Goal: Task Accomplishment & Management: Manage account settings

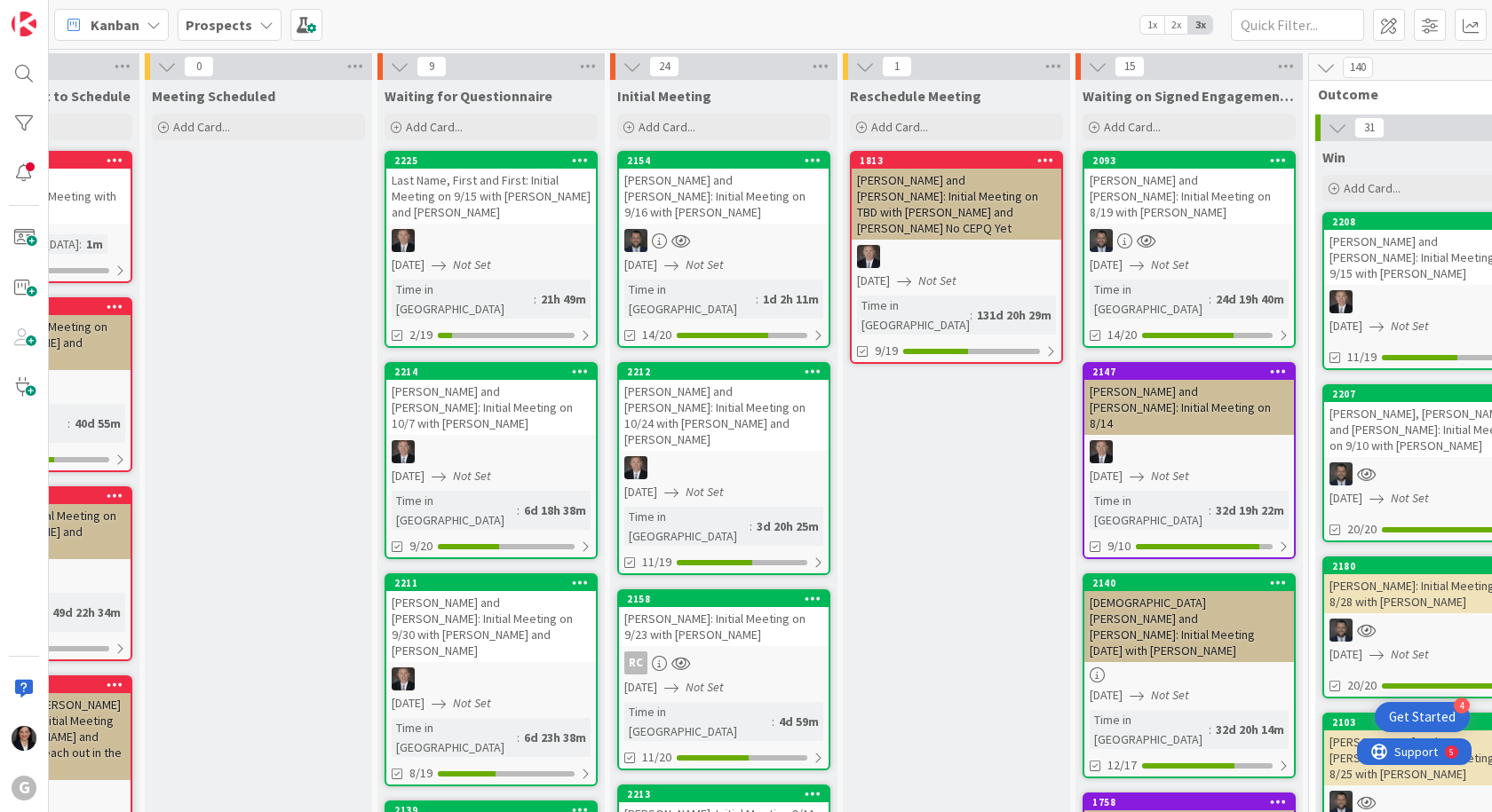
click at [238, 28] on b "Prospects" at bounding box center [219, 25] width 67 height 18
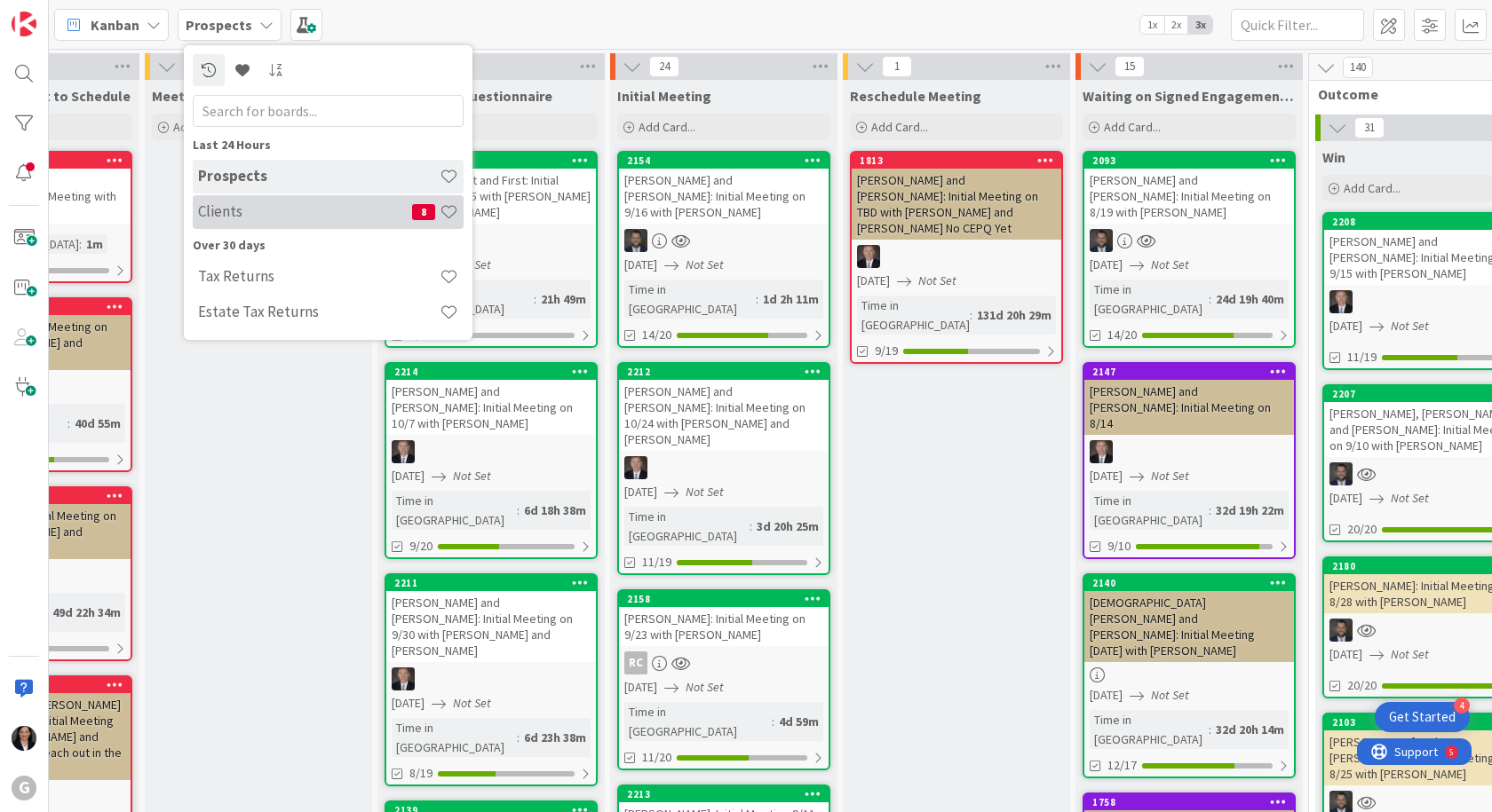
click at [242, 203] on h4 "Clients" at bounding box center [304, 211] width 214 height 18
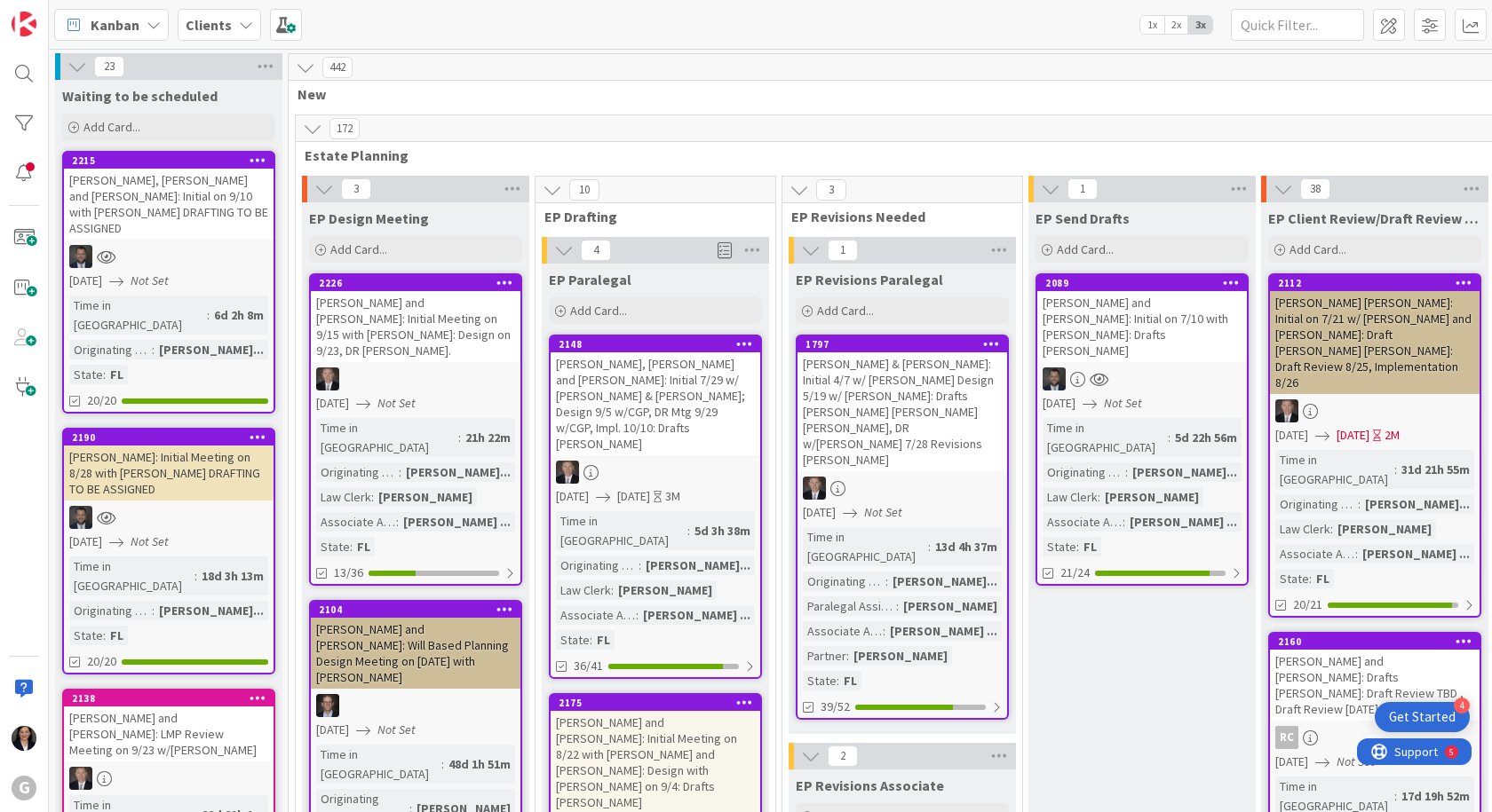
click at [225, 22] on b "Clients" at bounding box center [209, 25] width 46 height 18
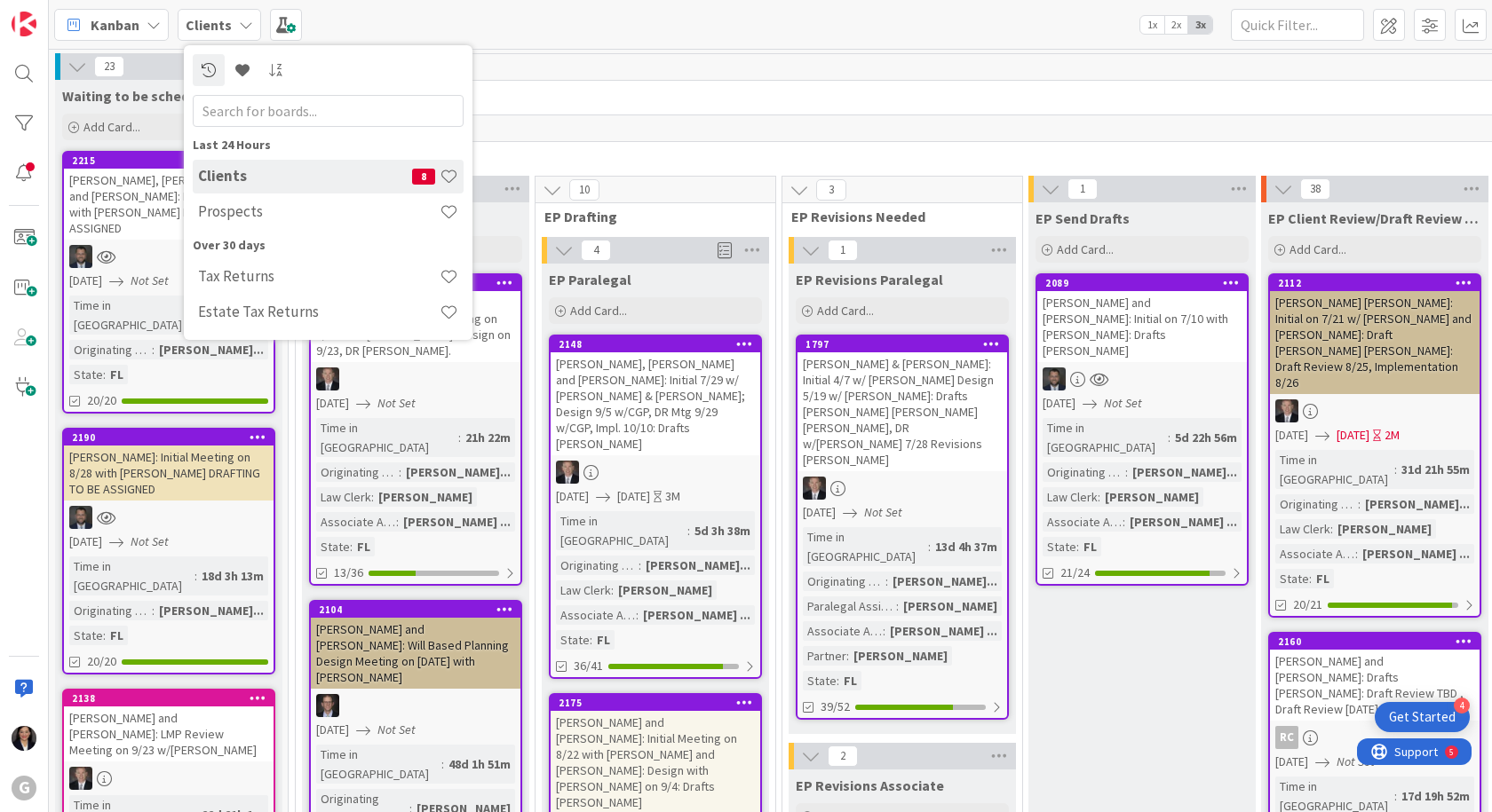
click at [106, 34] on span "Kanban" at bounding box center [115, 24] width 49 height 21
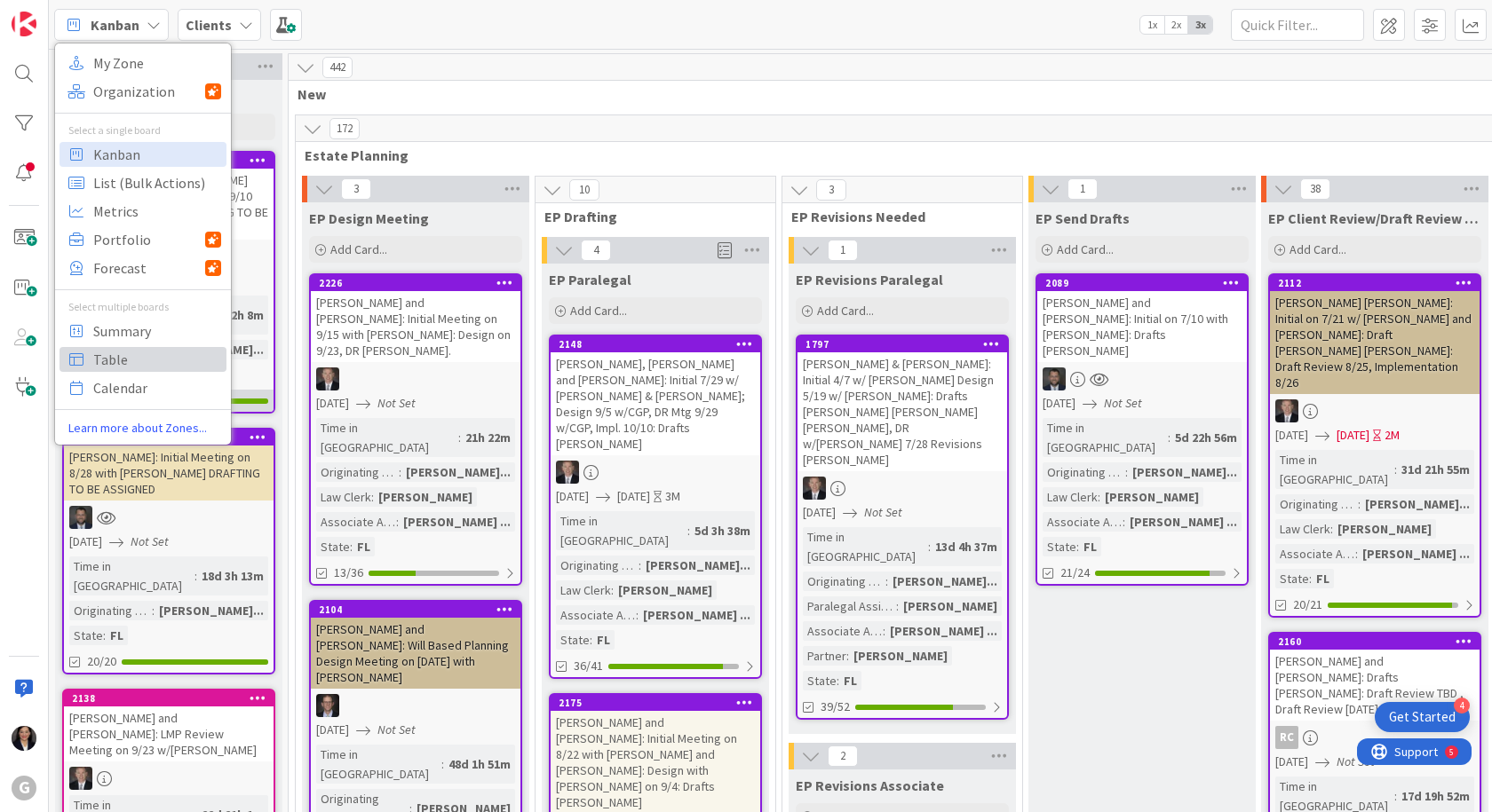
click at [116, 360] on span "Table" at bounding box center [157, 359] width 128 height 27
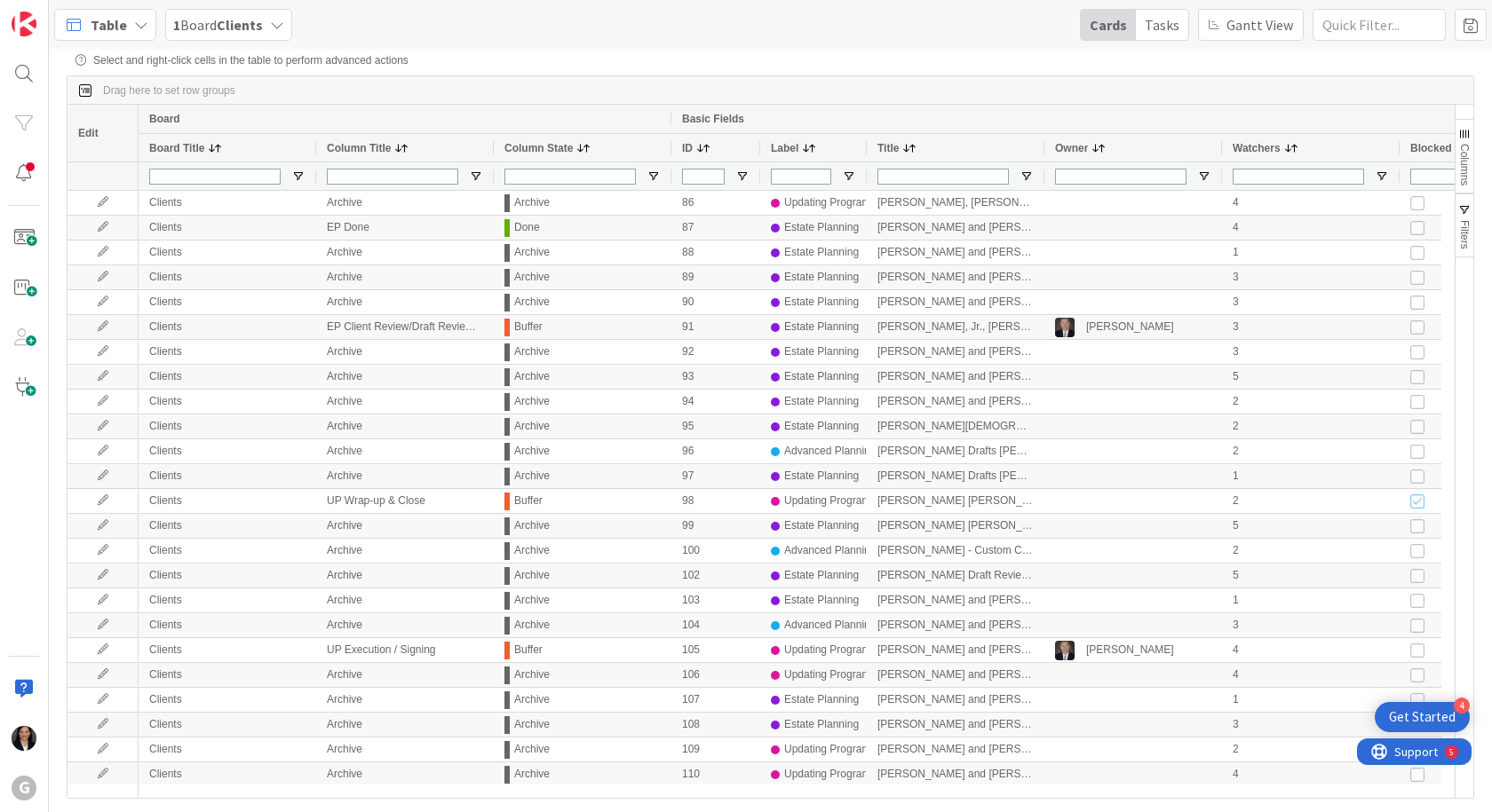
click at [1461, 140] on span "button" at bounding box center [1464, 134] width 14 height 14
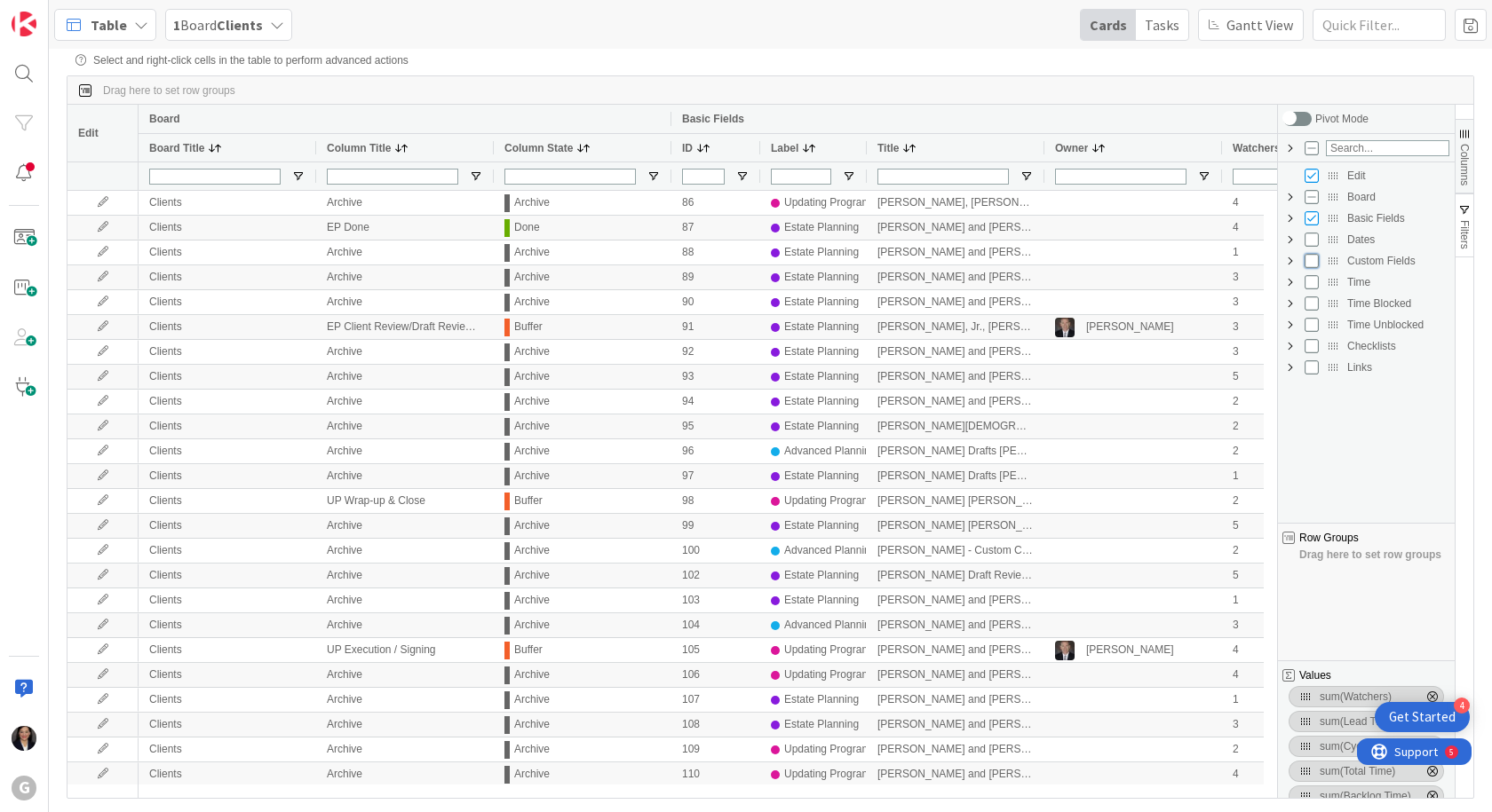
click at [1306, 261] on input "Press SPACE to toggle visibility (hidden)" at bounding box center [1311, 260] width 14 height 14
checkbox input "true"
click at [1287, 257] on span "Custom Fields Column Group" at bounding box center [1290, 260] width 14 height 14
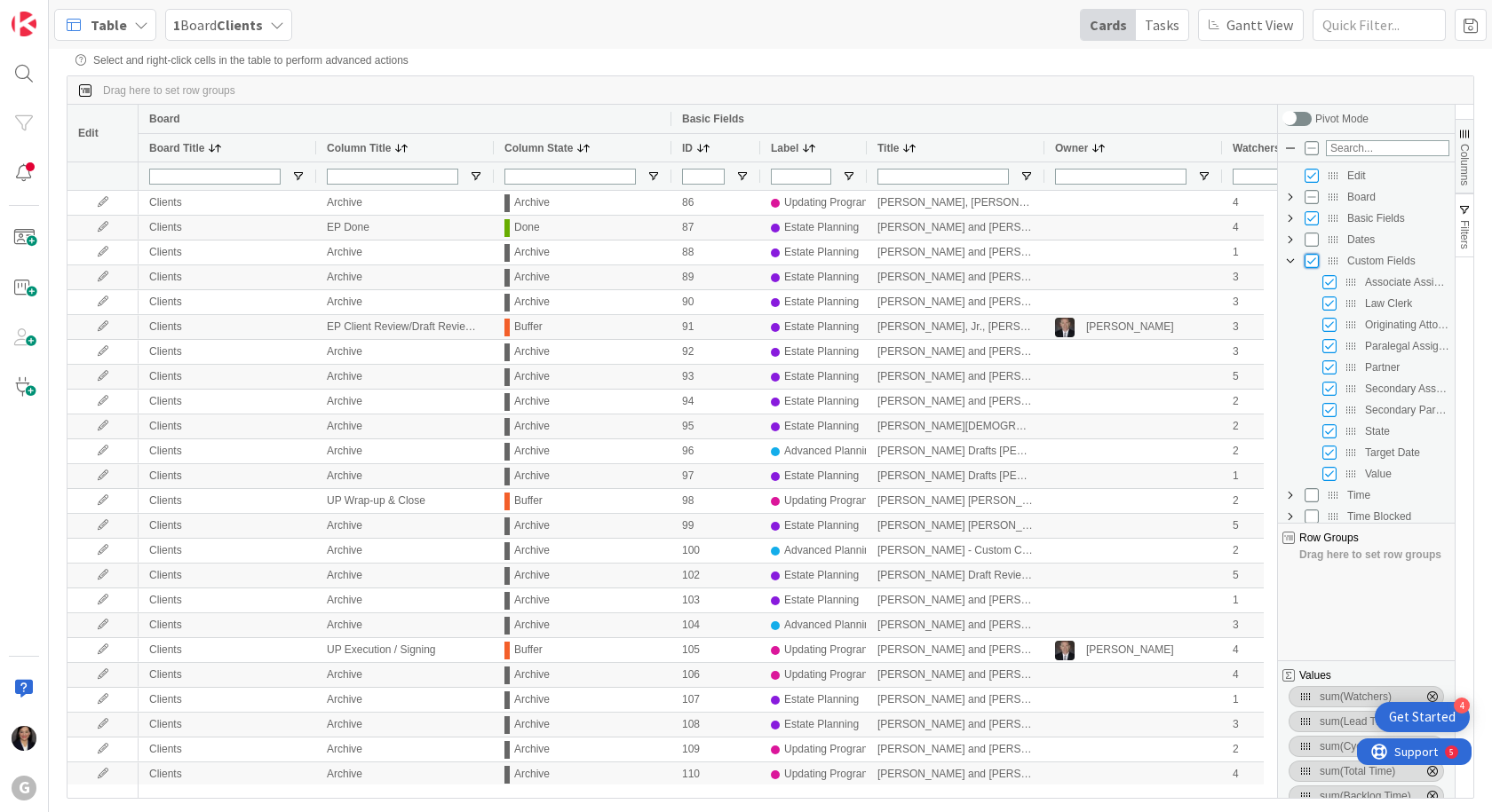
click at [1311, 259] on input "Press SPACE to toggle visibility (visible)" at bounding box center [1311, 260] width 14 height 14
checkbox input "false"
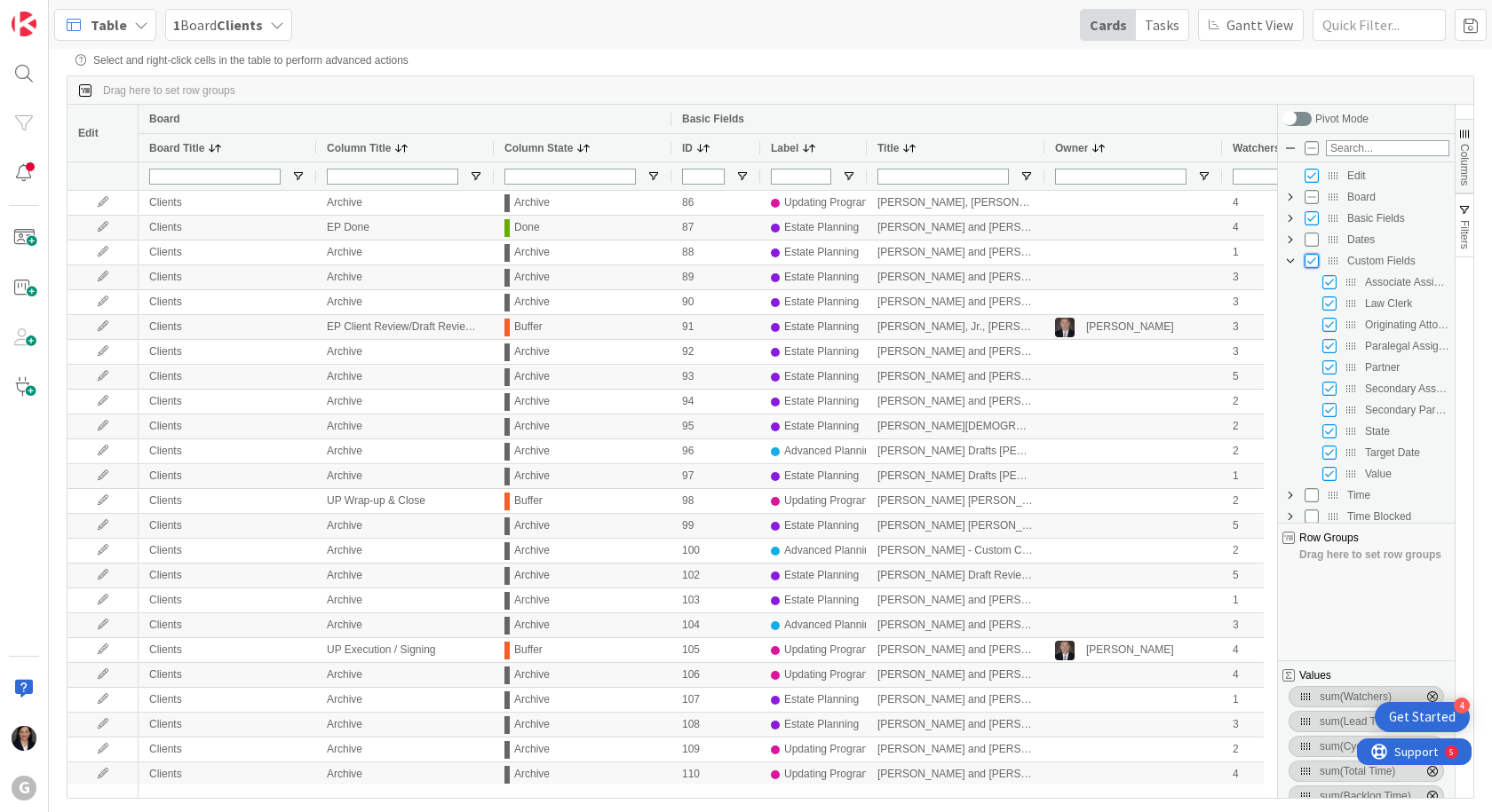
checkbox input "false"
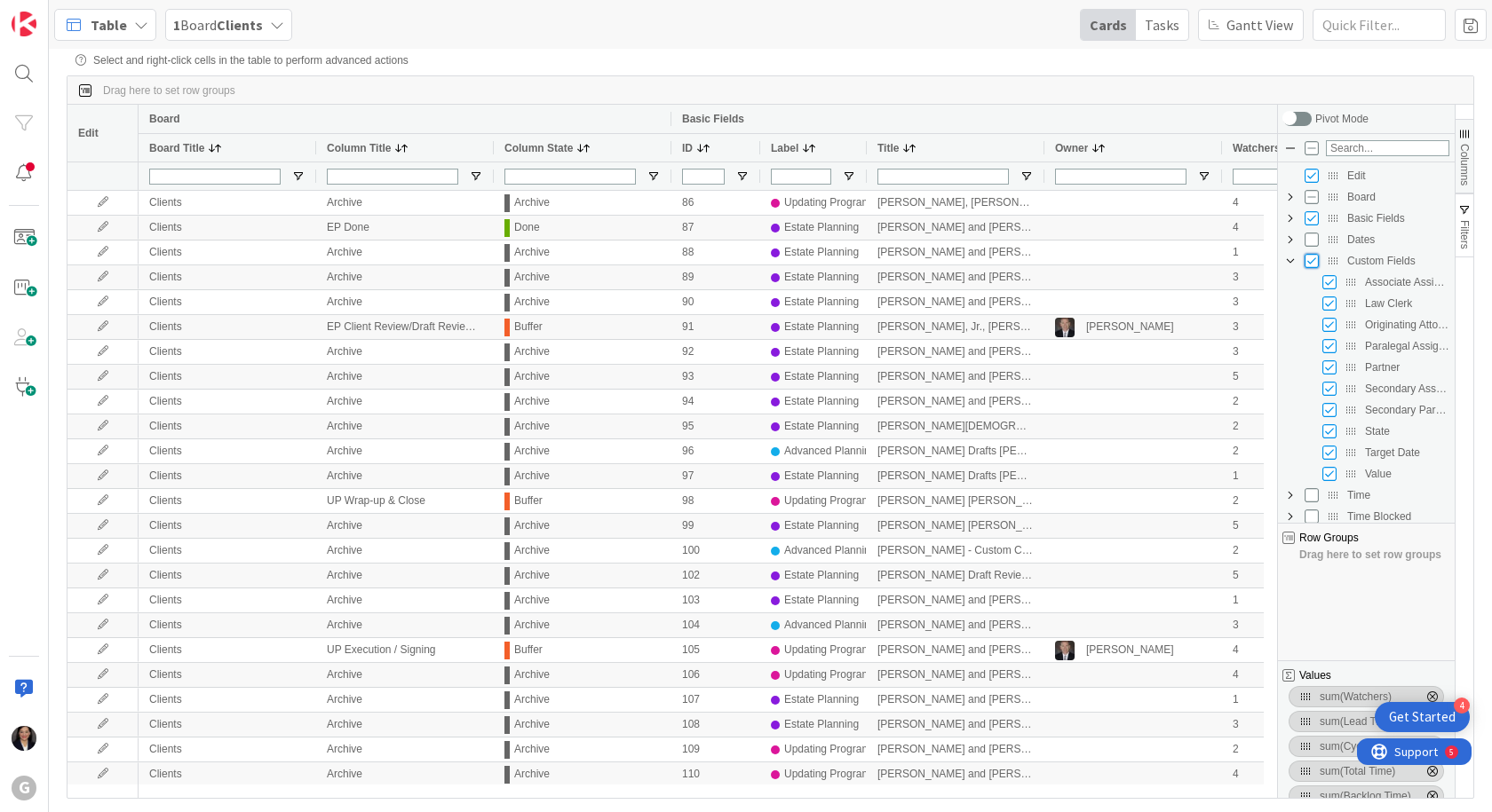
checkbox input "false"
click at [1311, 259] on input "Press SPACE to toggle visibility (hidden)" at bounding box center [1311, 260] width 14 height 14
checkbox input "true"
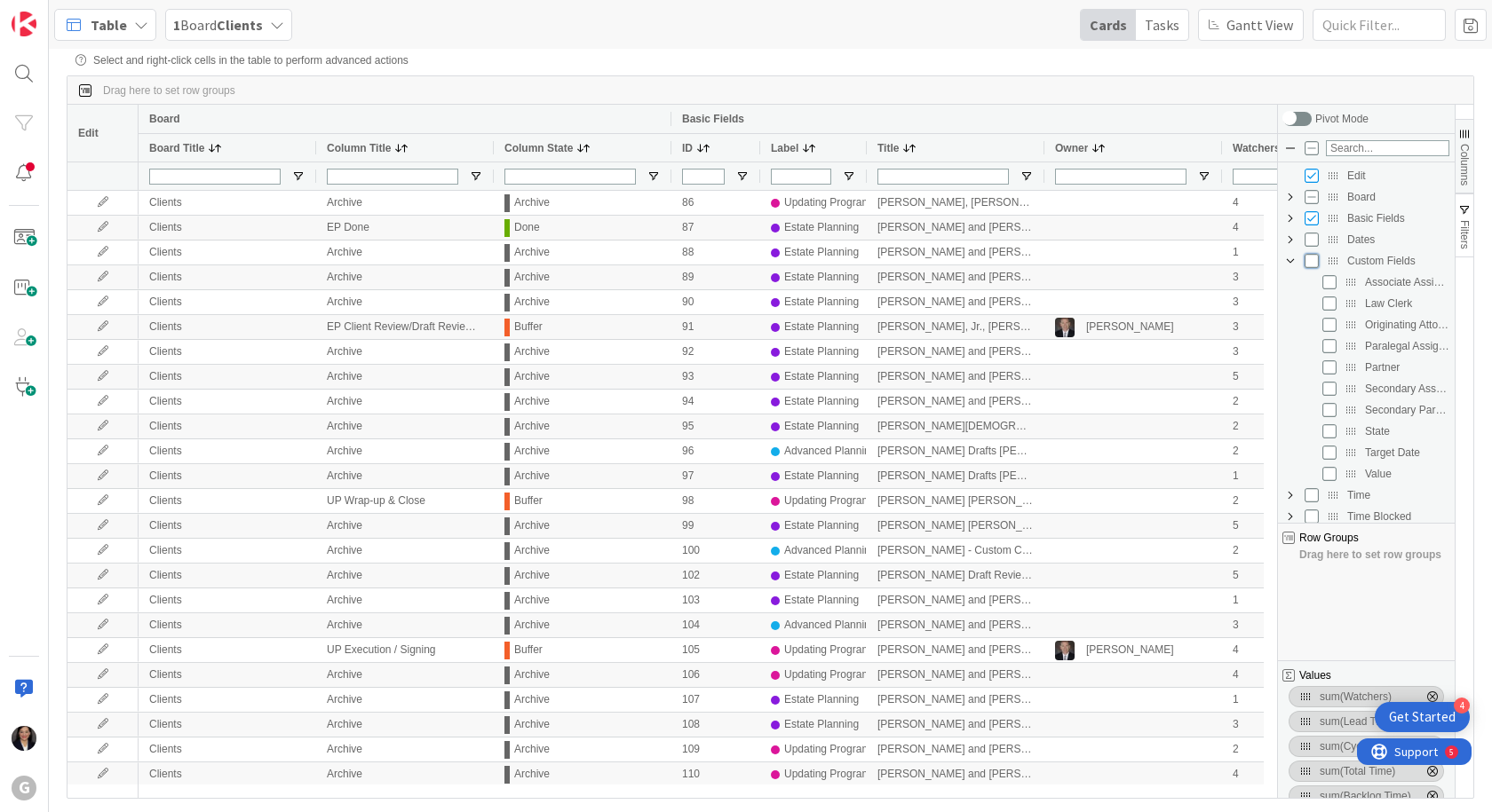
checkbox input "true"
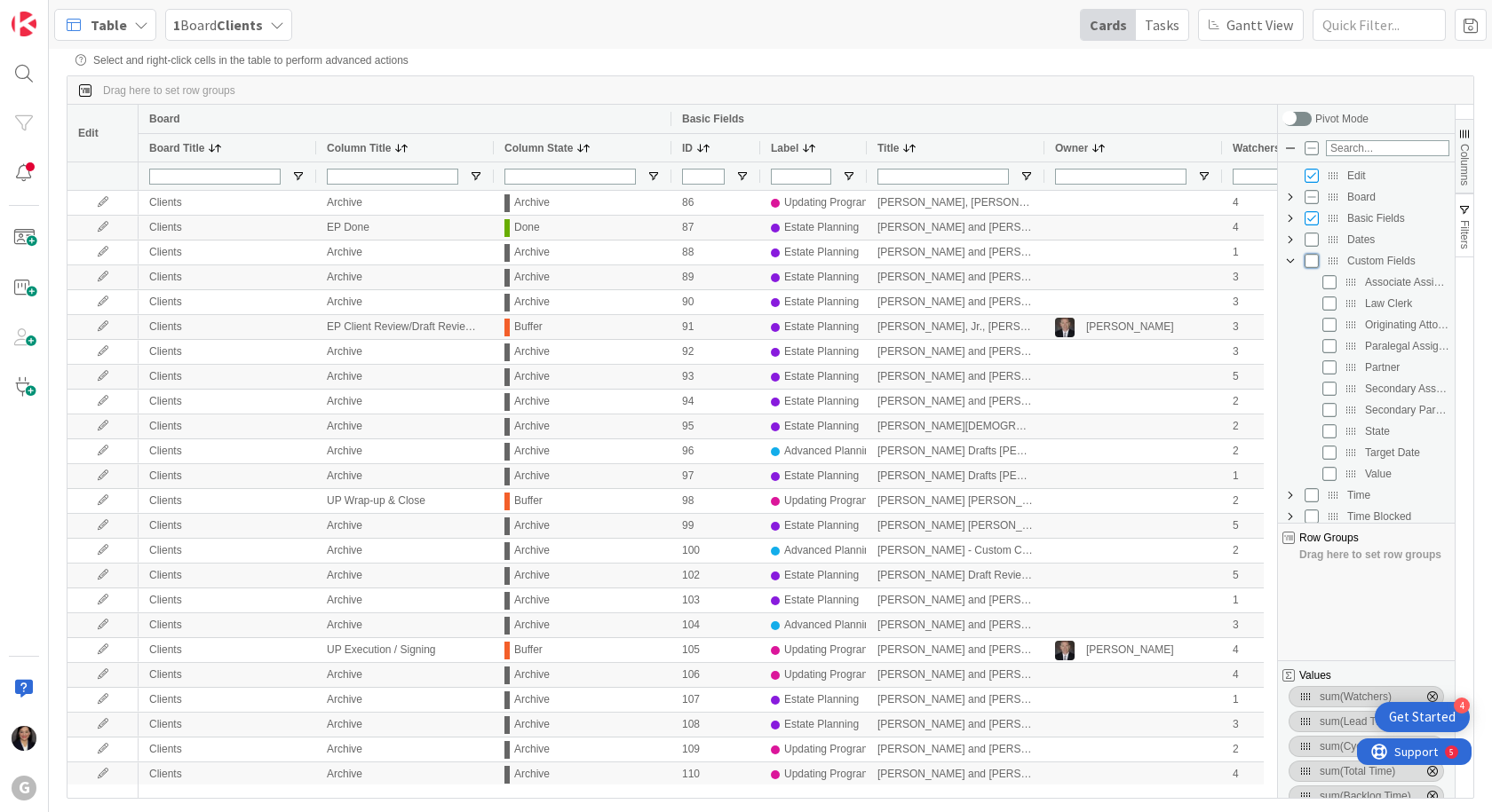
checkbox input "true"
click at [1307, 261] on input "Press SPACE to toggle visibility (visible)" at bounding box center [1311, 260] width 14 height 14
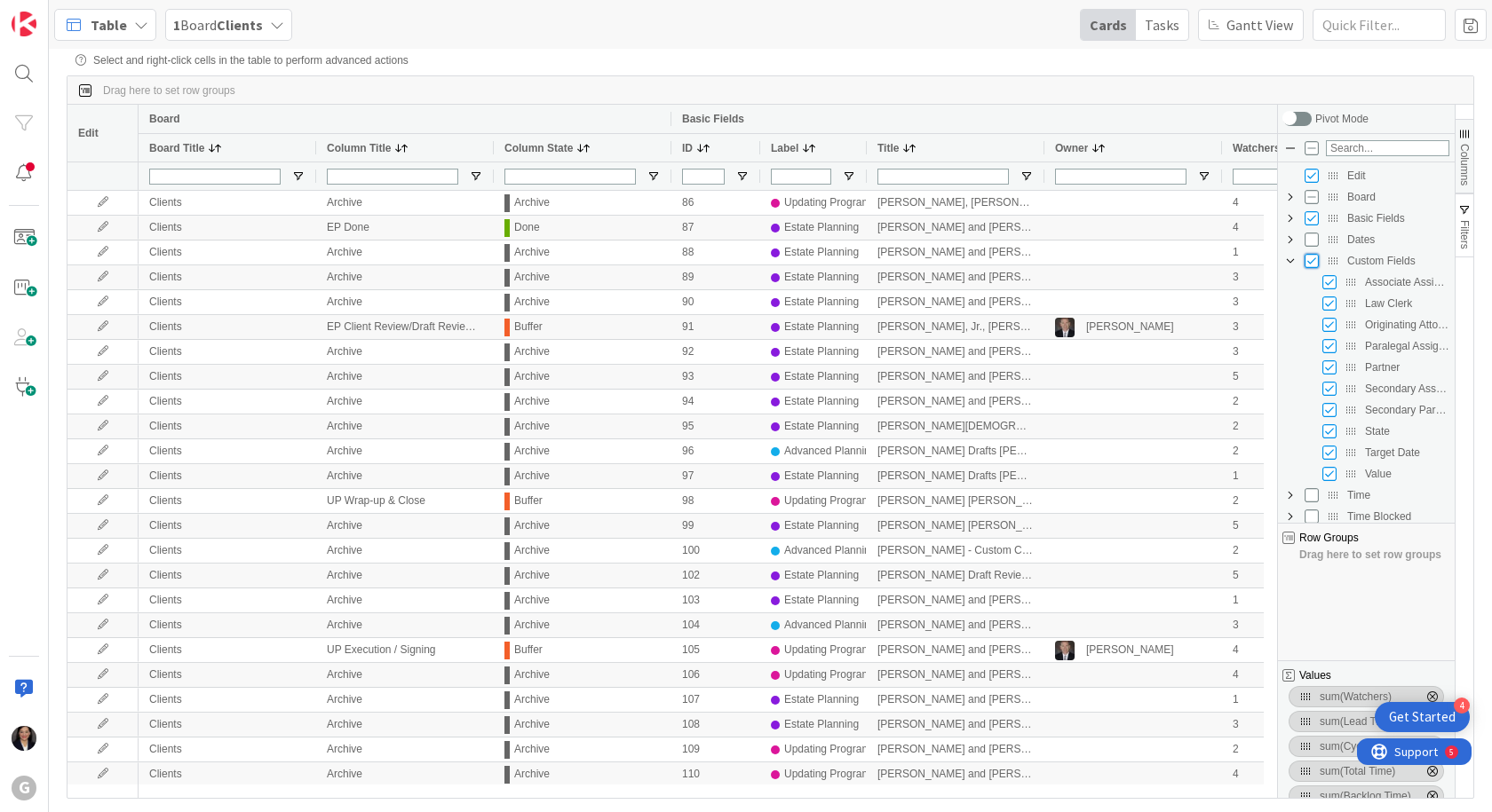
checkbox input "false"
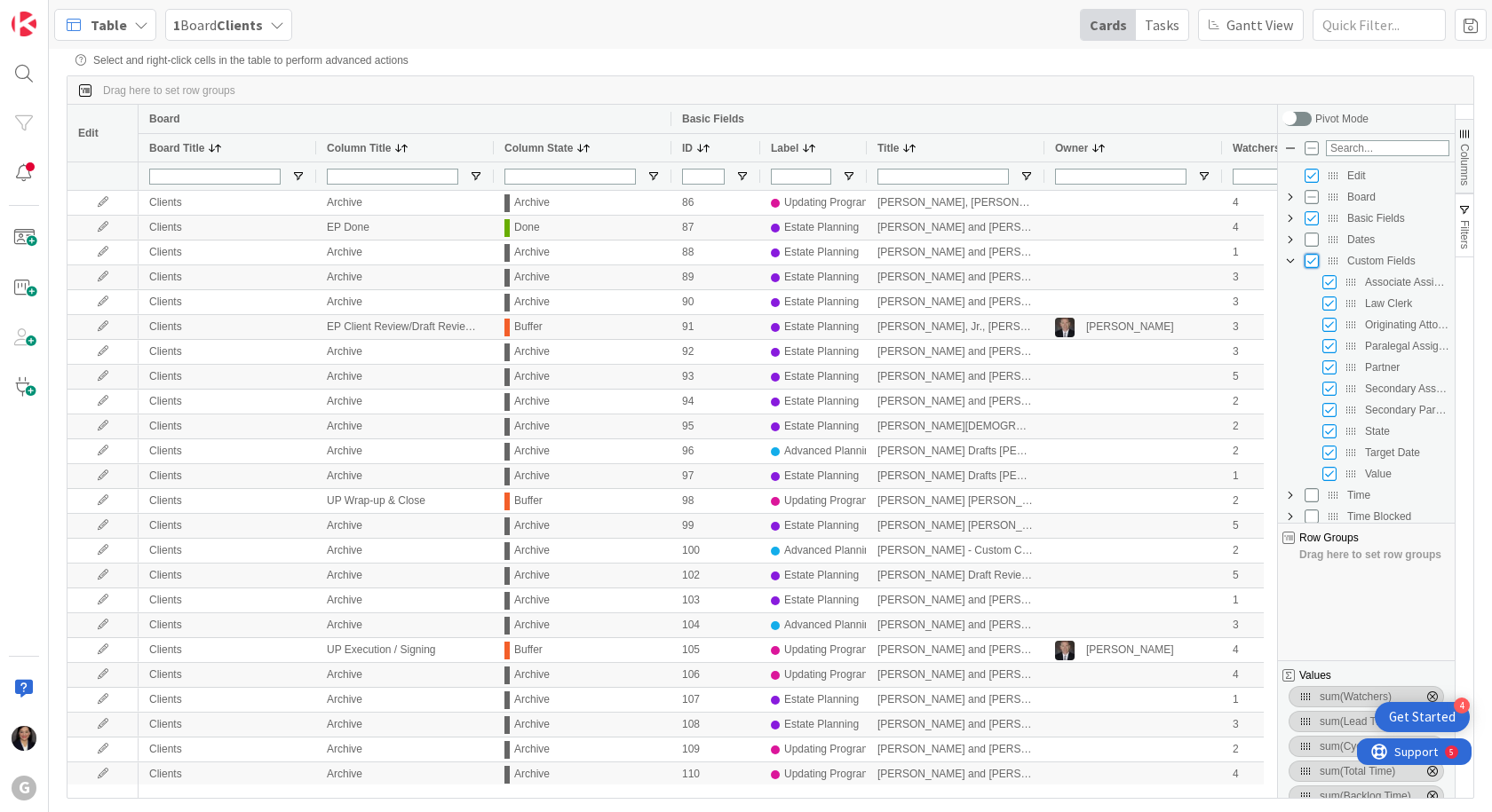
checkbox input "false"
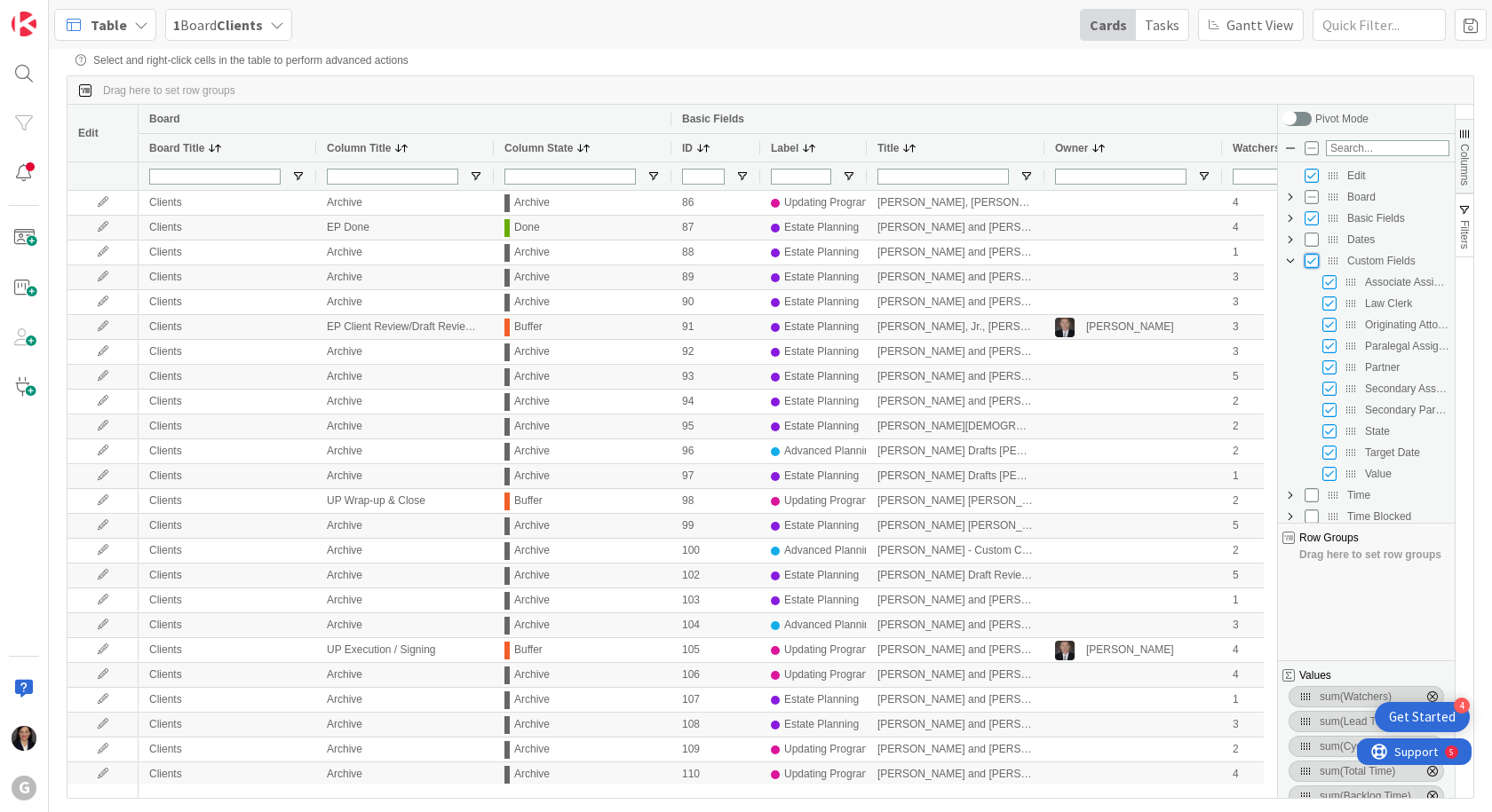
checkbox input "false"
click at [1329, 324] on input "Press SPACE to toggle visibility (hidden)" at bounding box center [1329, 325] width 14 height 14
checkbox input "true"
checkbox input "false"
click at [1313, 182] on input "Press SPACE to toggle visibility (visible)" at bounding box center [1311, 176] width 14 height 14
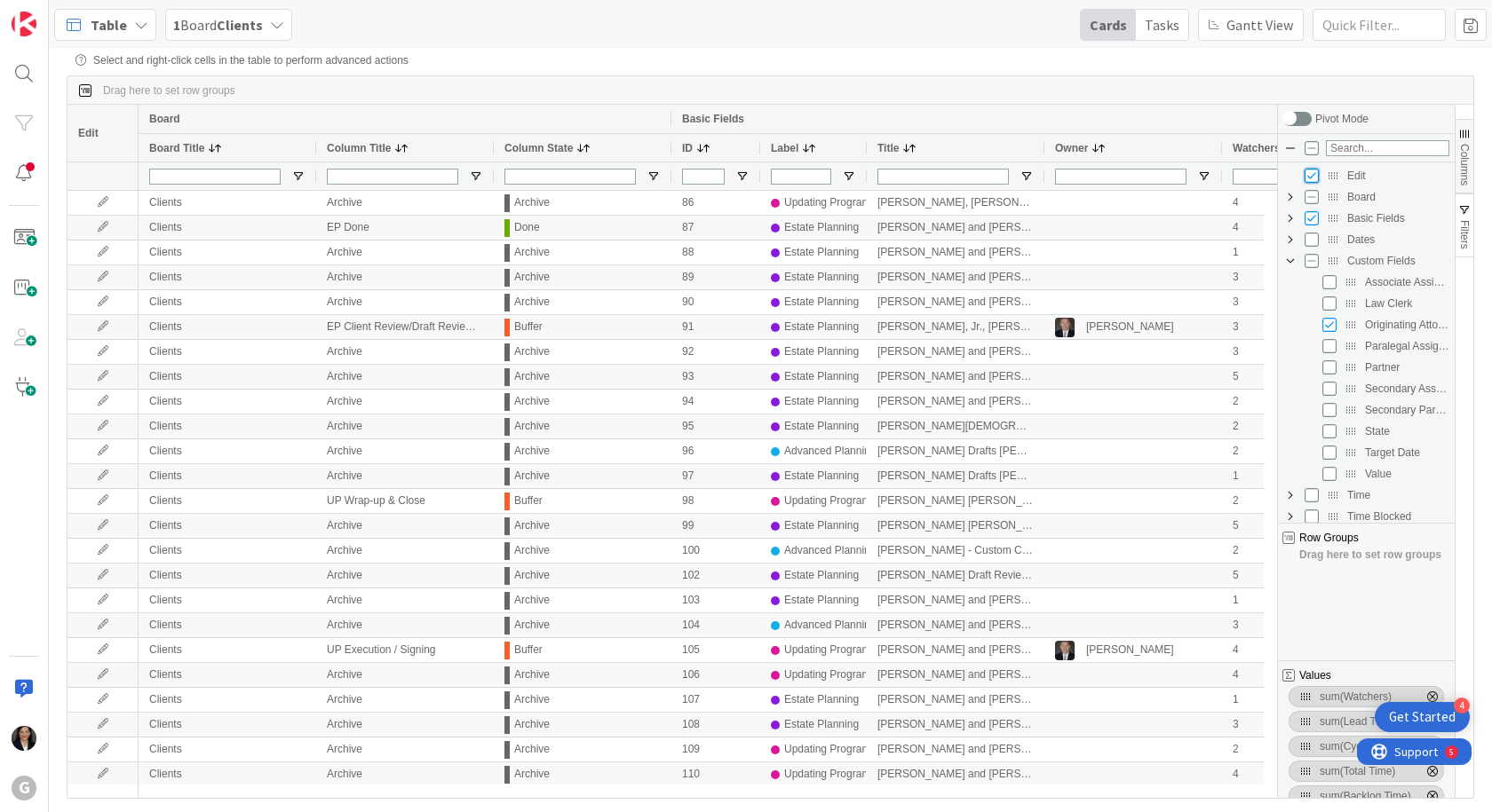
checkbox input "false"
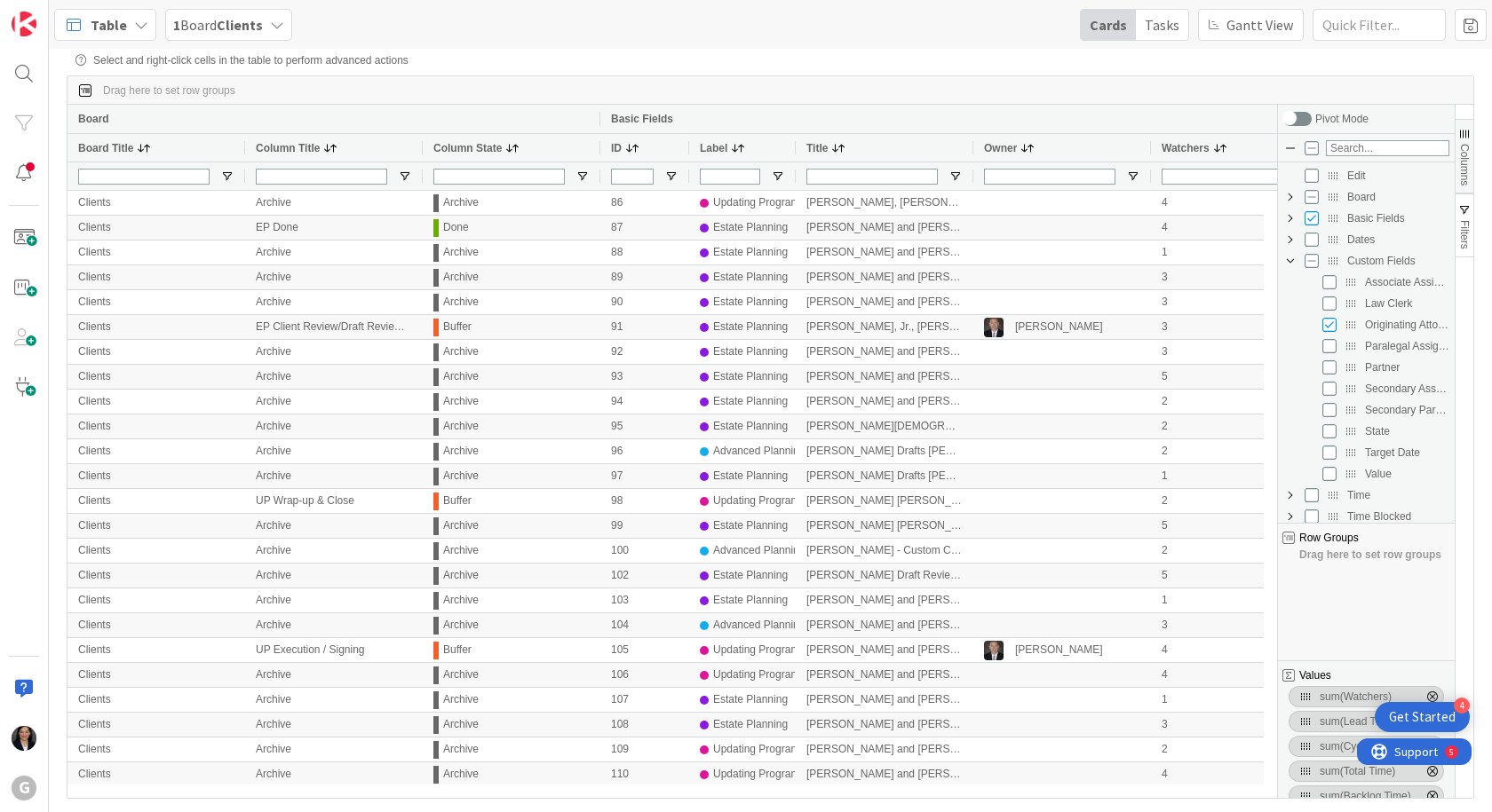
click at [1290, 197] on span "Board Column Group" at bounding box center [1290, 197] width 14 height 14
click at [1332, 223] on input "Press SPACE to toggle visibility (visible)" at bounding box center [1329, 218] width 14 height 14
checkbox input "false"
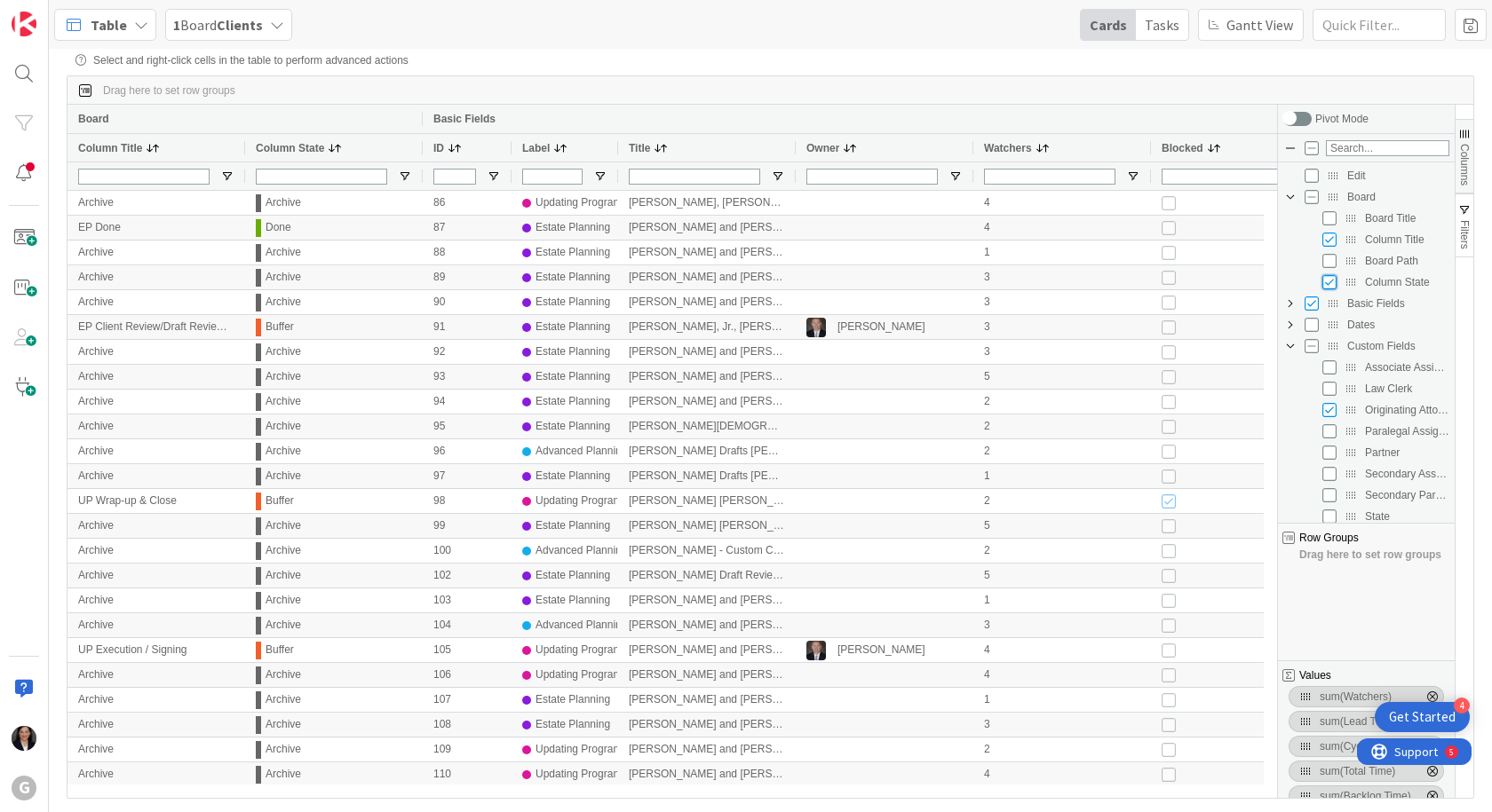
click at [1329, 284] on input "Press SPACE to toggle visibility (visible)" at bounding box center [1329, 282] width 14 height 14
checkbox input "false"
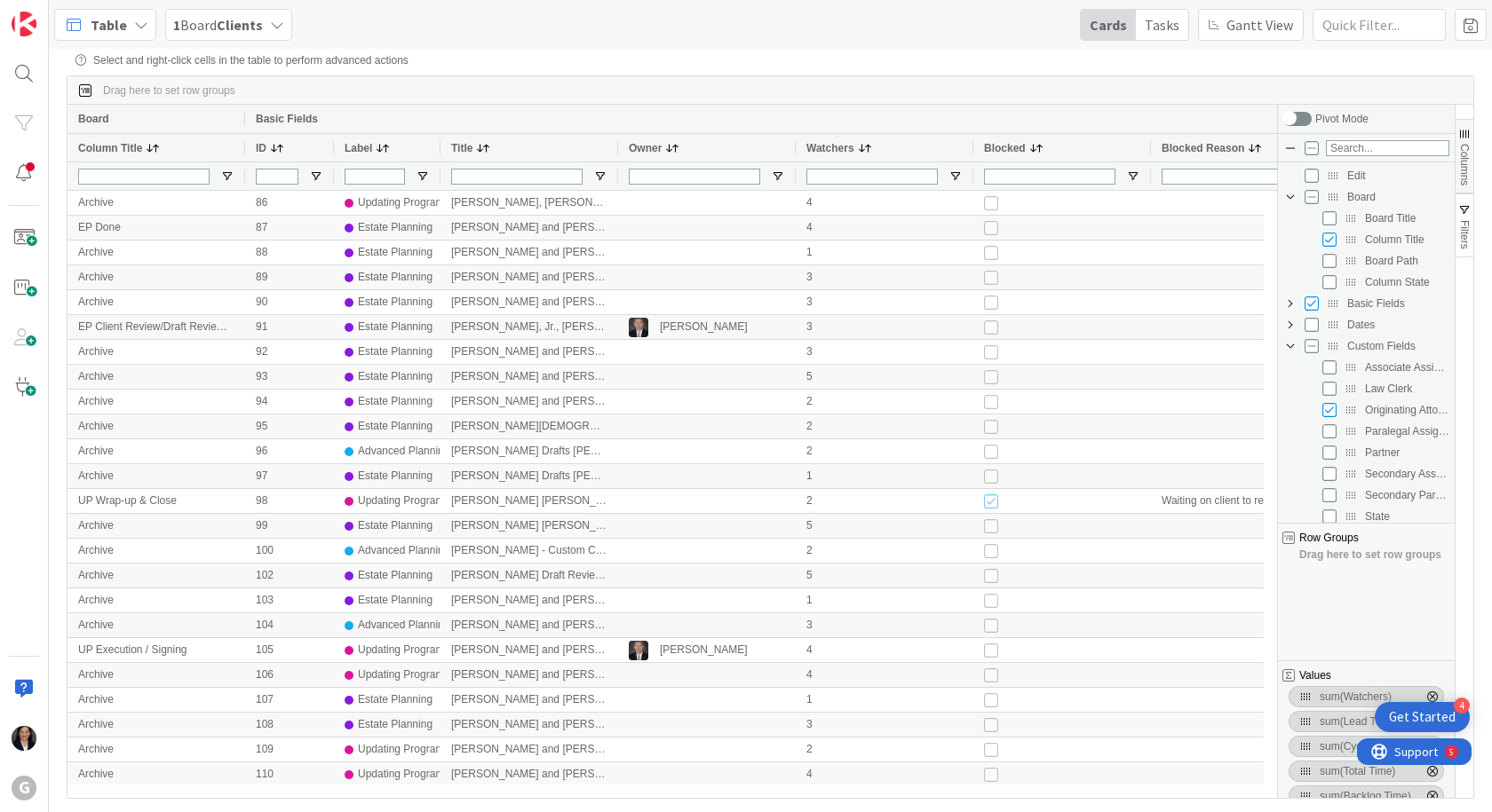
click at [1290, 302] on span "Basic Fields Column Group" at bounding box center [1290, 303] width 14 height 14
click at [1333, 414] on input "Press SPACE to toggle visibility (visible)" at bounding box center [1329, 410] width 14 height 14
checkbox input "false"
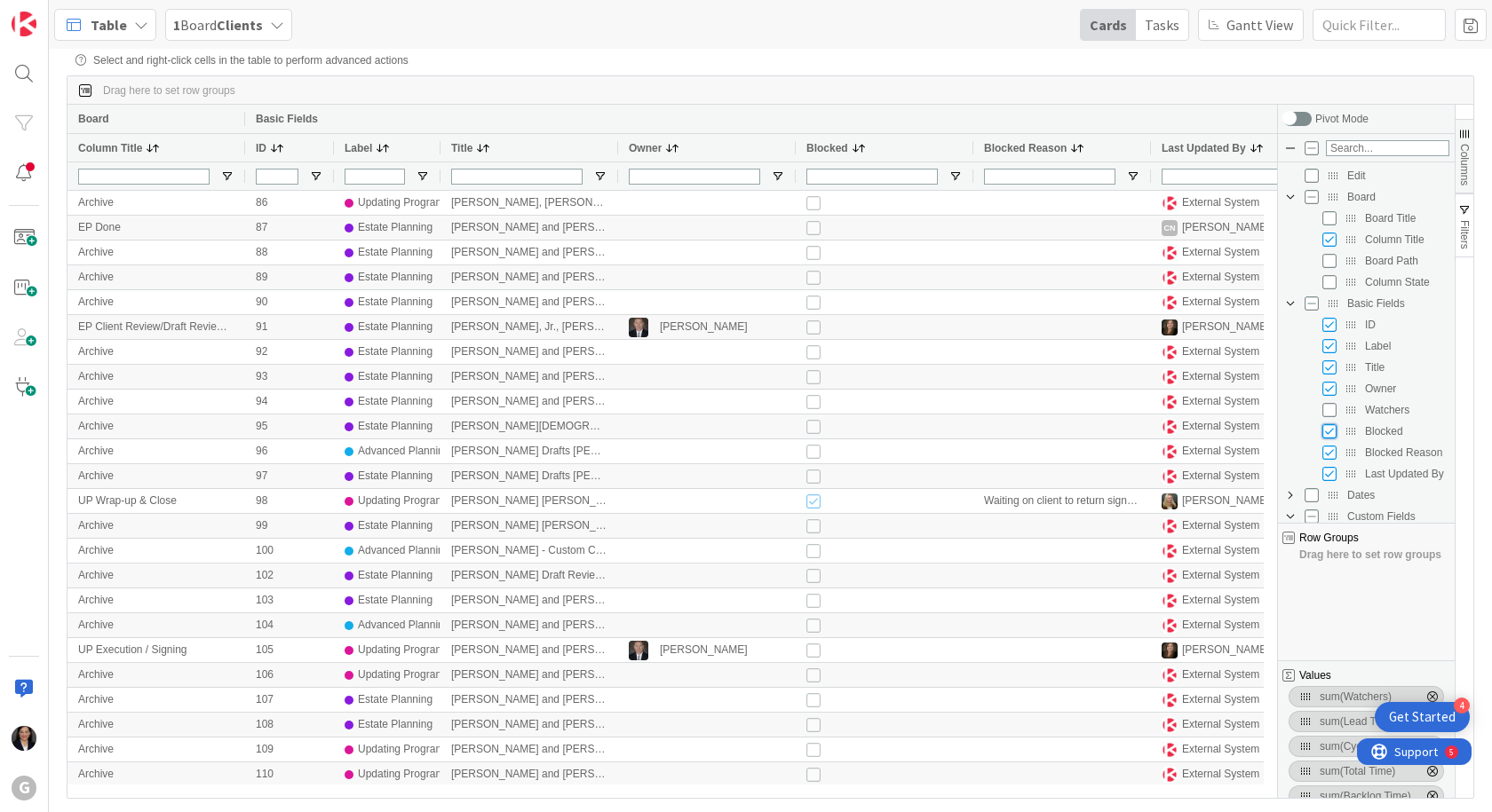
click at [1325, 430] on input "Press SPACE to toggle visibility (visible)" at bounding box center [1329, 431] width 14 height 14
checkbox input "false"
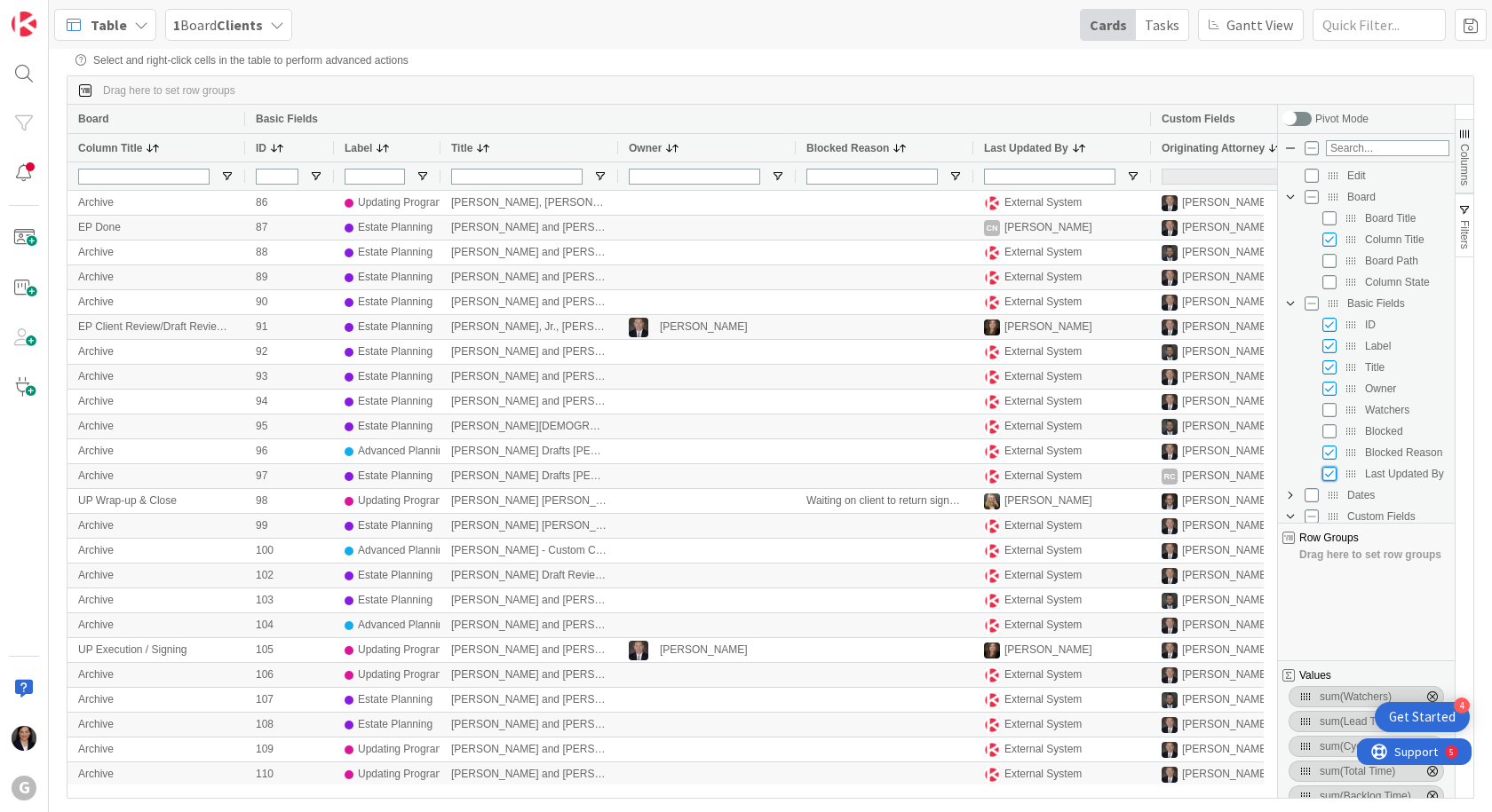
click at [1329, 474] on input "Press SPACE to toggle visibility (visible)" at bounding box center [1329, 474] width 14 height 14
checkbox input "false"
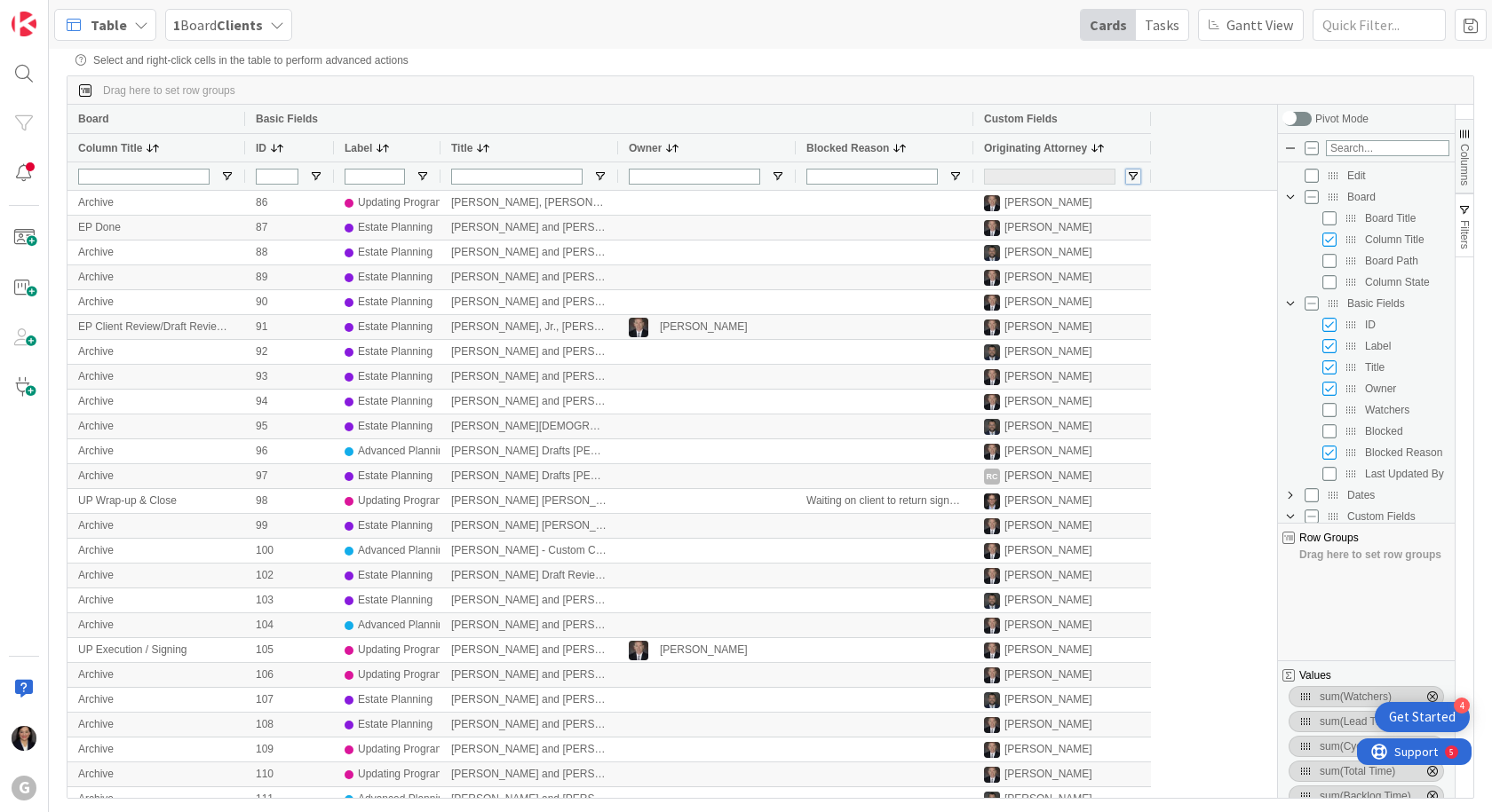
click at [1132, 178] on span "Open Filter Menu" at bounding box center [1133, 177] width 14 height 14
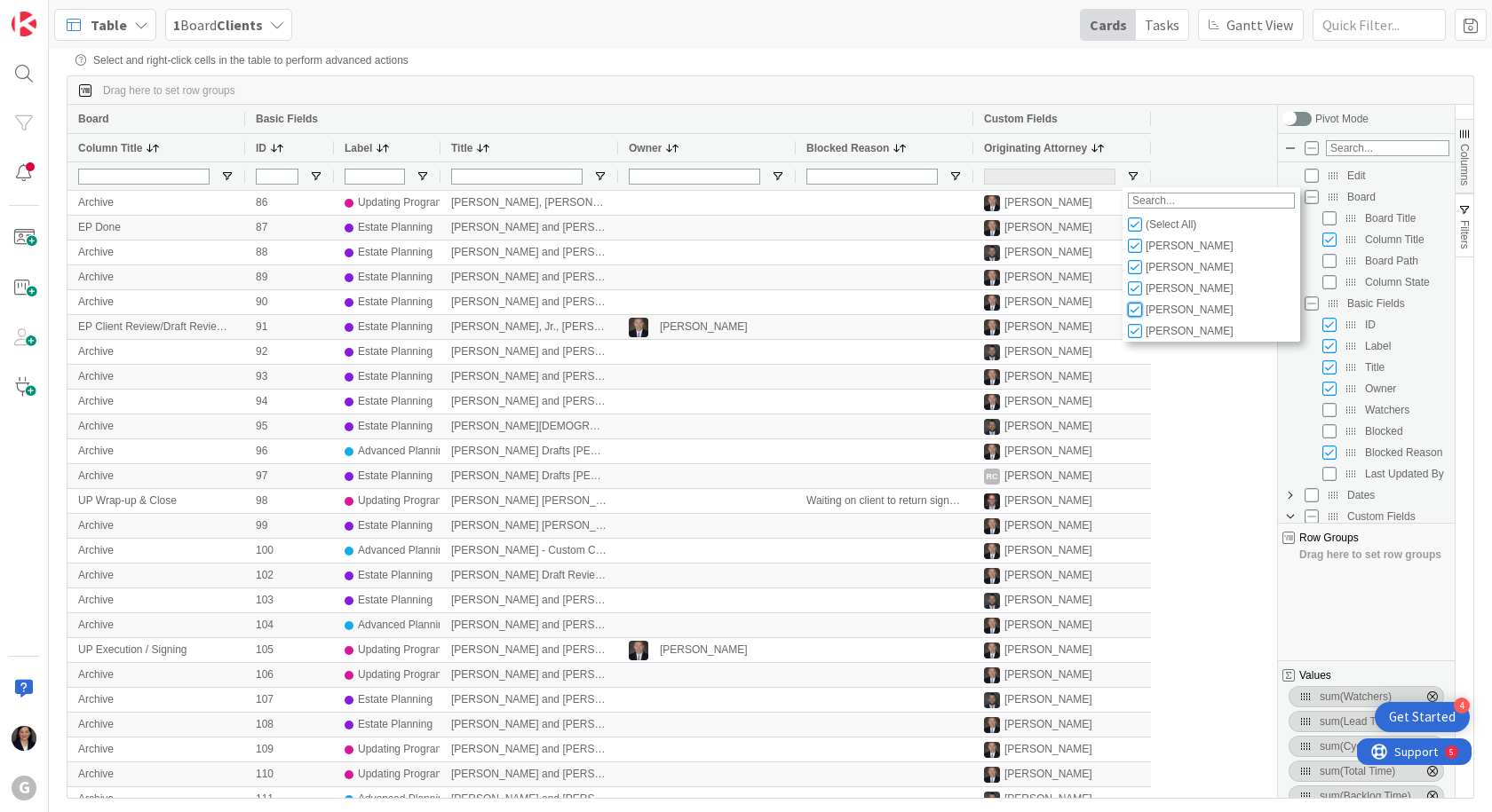
click at [1134, 310] on input "Filter List" at bounding box center [1135, 309] width 14 height 14
checkbox input "false"
type input "(5) Brad Galbraith,Christopher Gero Prado,Joel Thorp,Robert Carroll,"
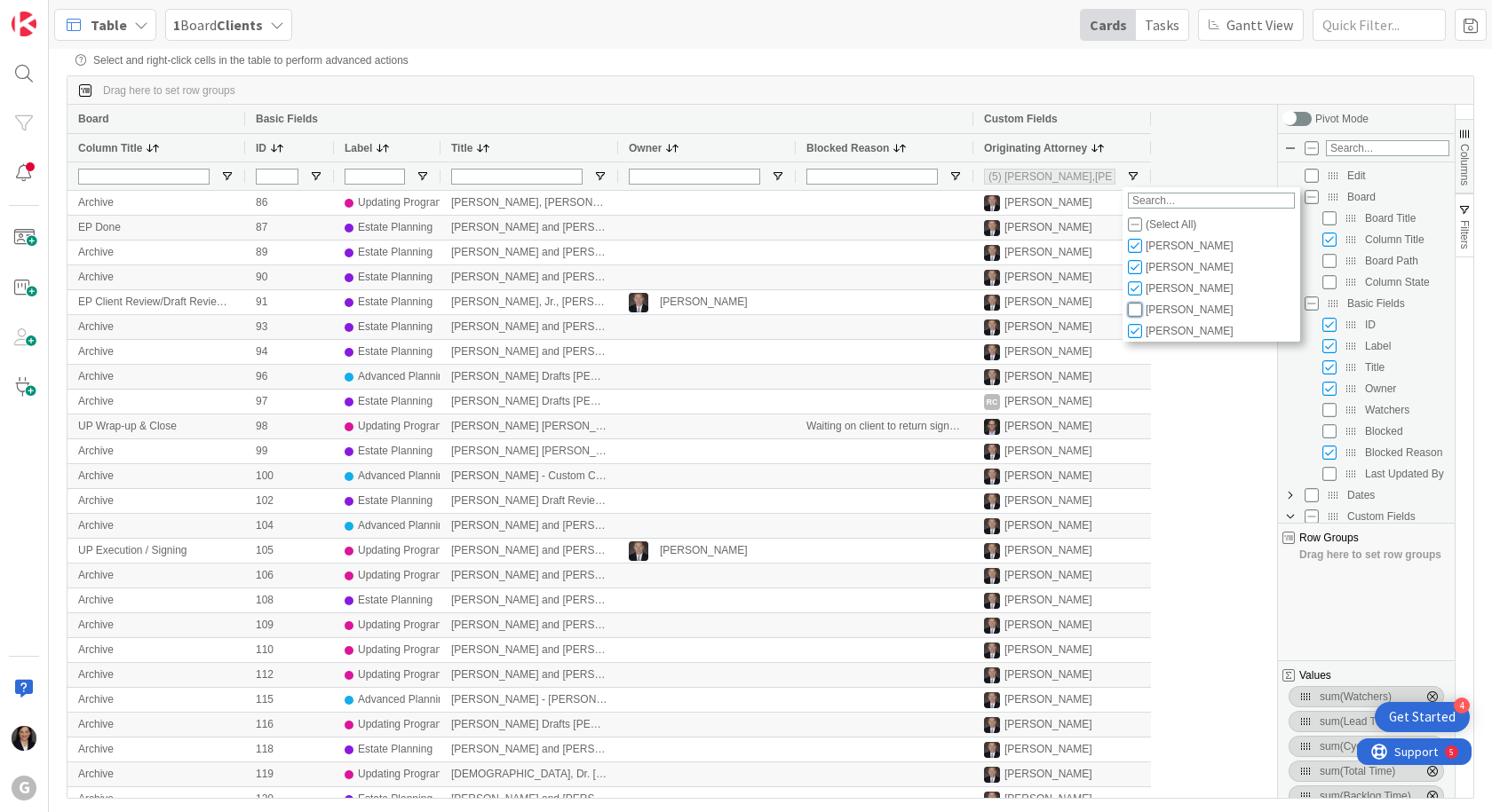
click at [1137, 311] on input "Filter List" at bounding box center [1135, 309] width 14 height 14
checkbox input "true"
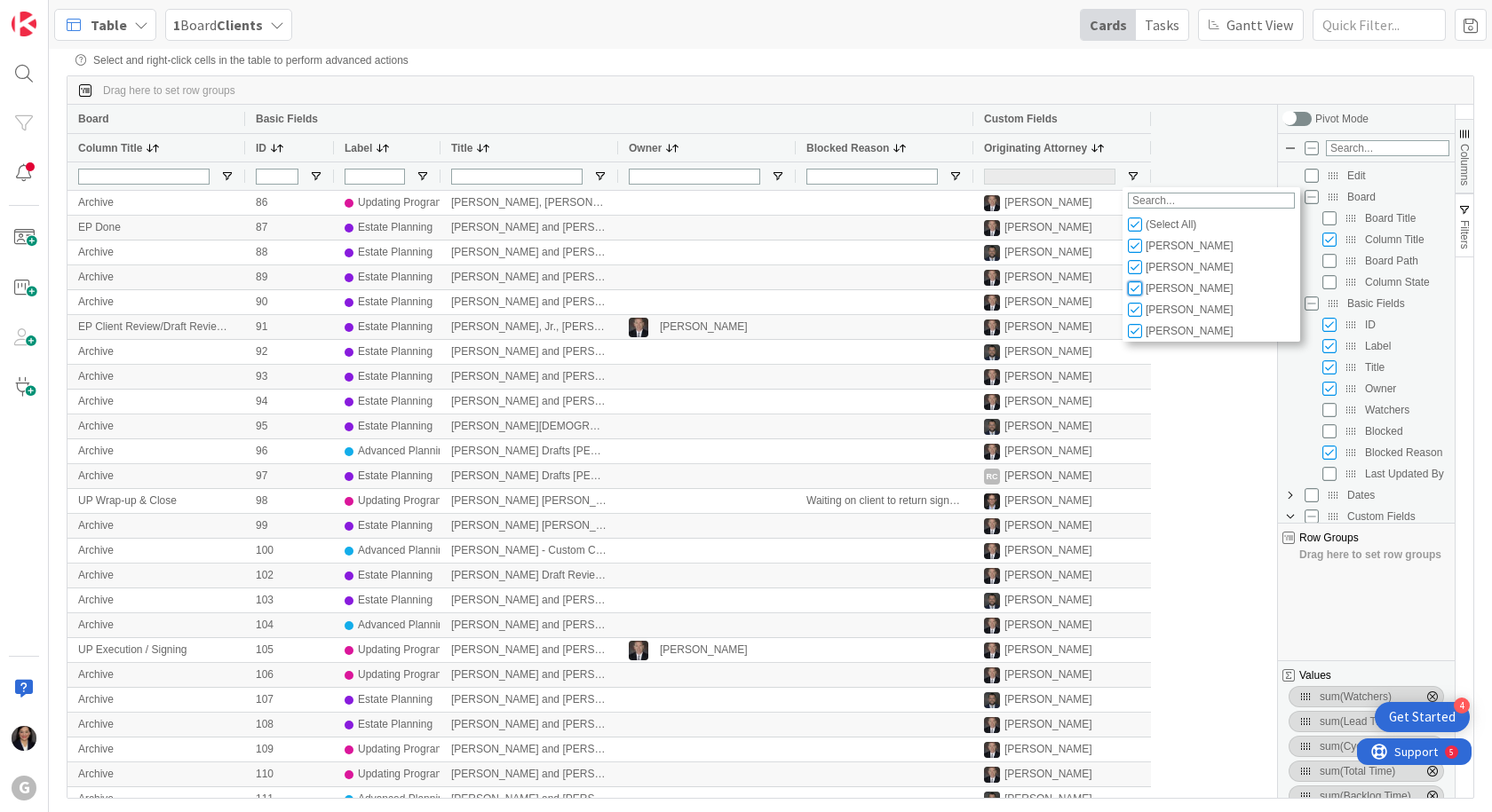
click at [1139, 289] on input "Filter List" at bounding box center [1135, 288] width 14 height 14
checkbox input "false"
type input "(5) Brad Galbraith,Christopher Gero Prado,Robert Carroll,,Jonas Weatherbie"
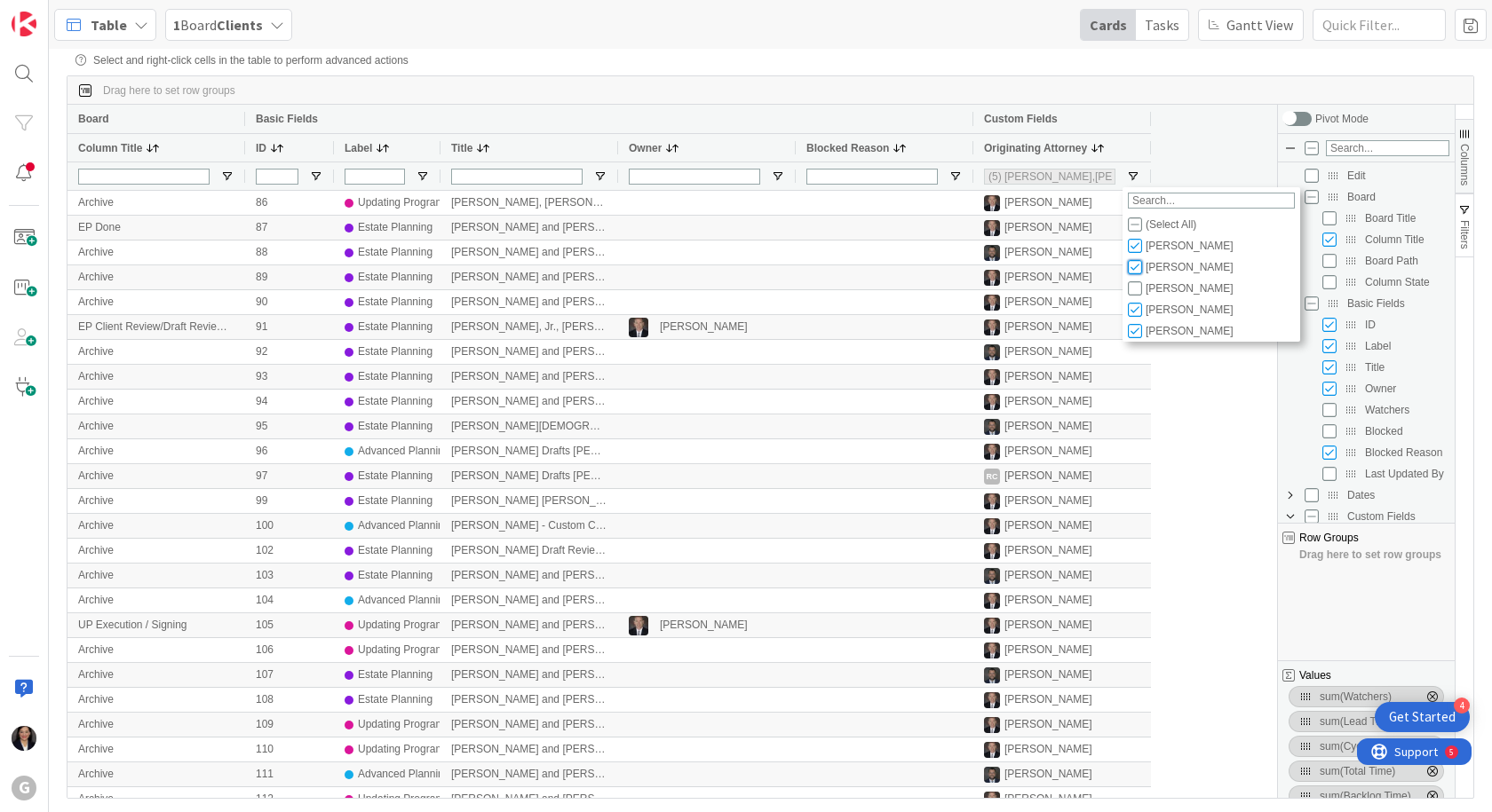
drag, startPoint x: 1138, startPoint y: 269, endPoint x: 1135, endPoint y: 253, distance: 16.3
click at [1137, 269] on input "Filter List" at bounding box center [1135, 267] width 14 height 14
checkbox input "false"
type input "(4) Brad Galbraith,Robert Carroll,,Jonas Weatherbie"
click at [1135, 250] on input "Filter List" at bounding box center [1135, 245] width 14 height 14
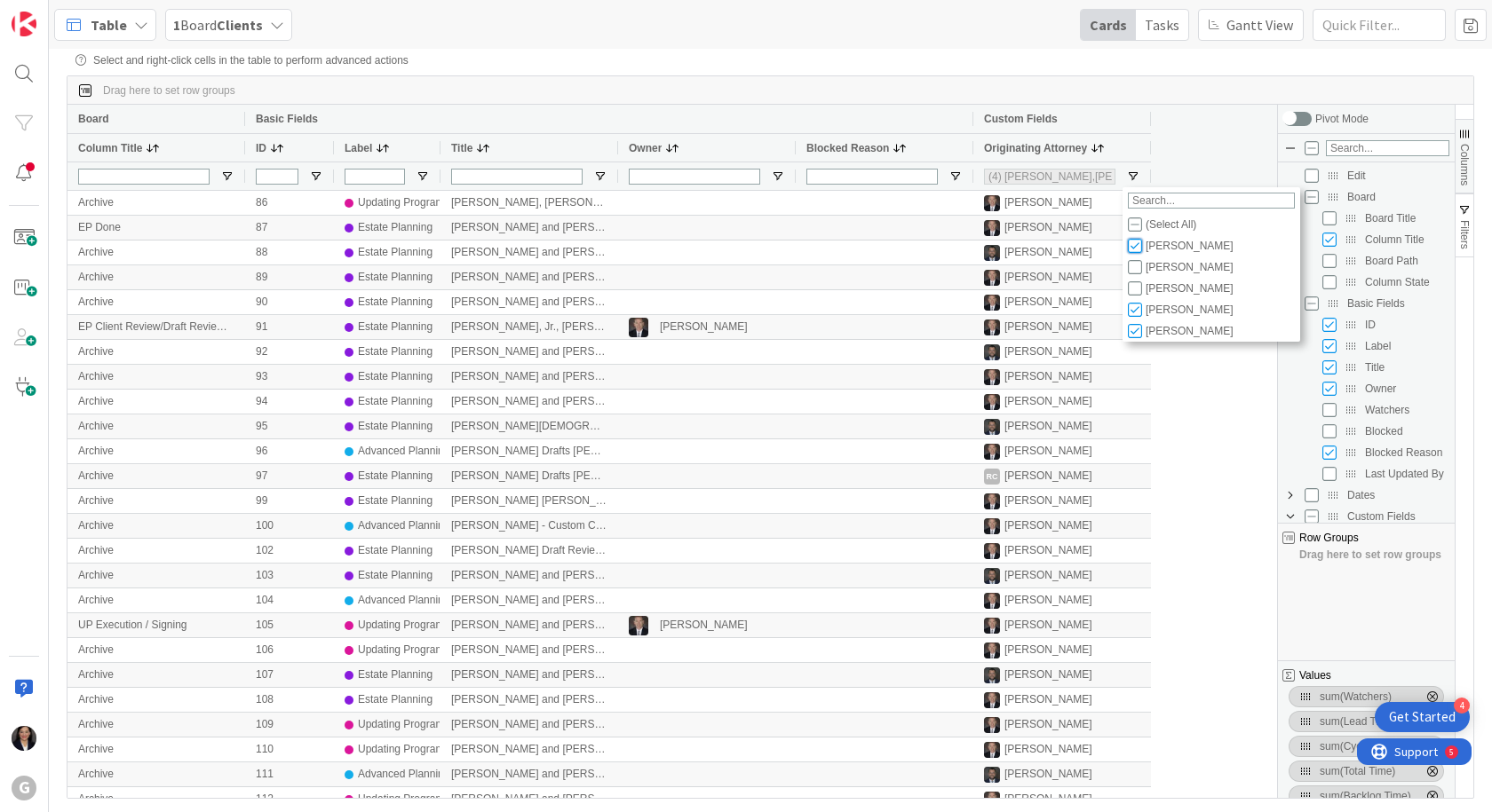
checkbox input "false"
type input "(3) Robert Carroll,,Jonas Weatherbie"
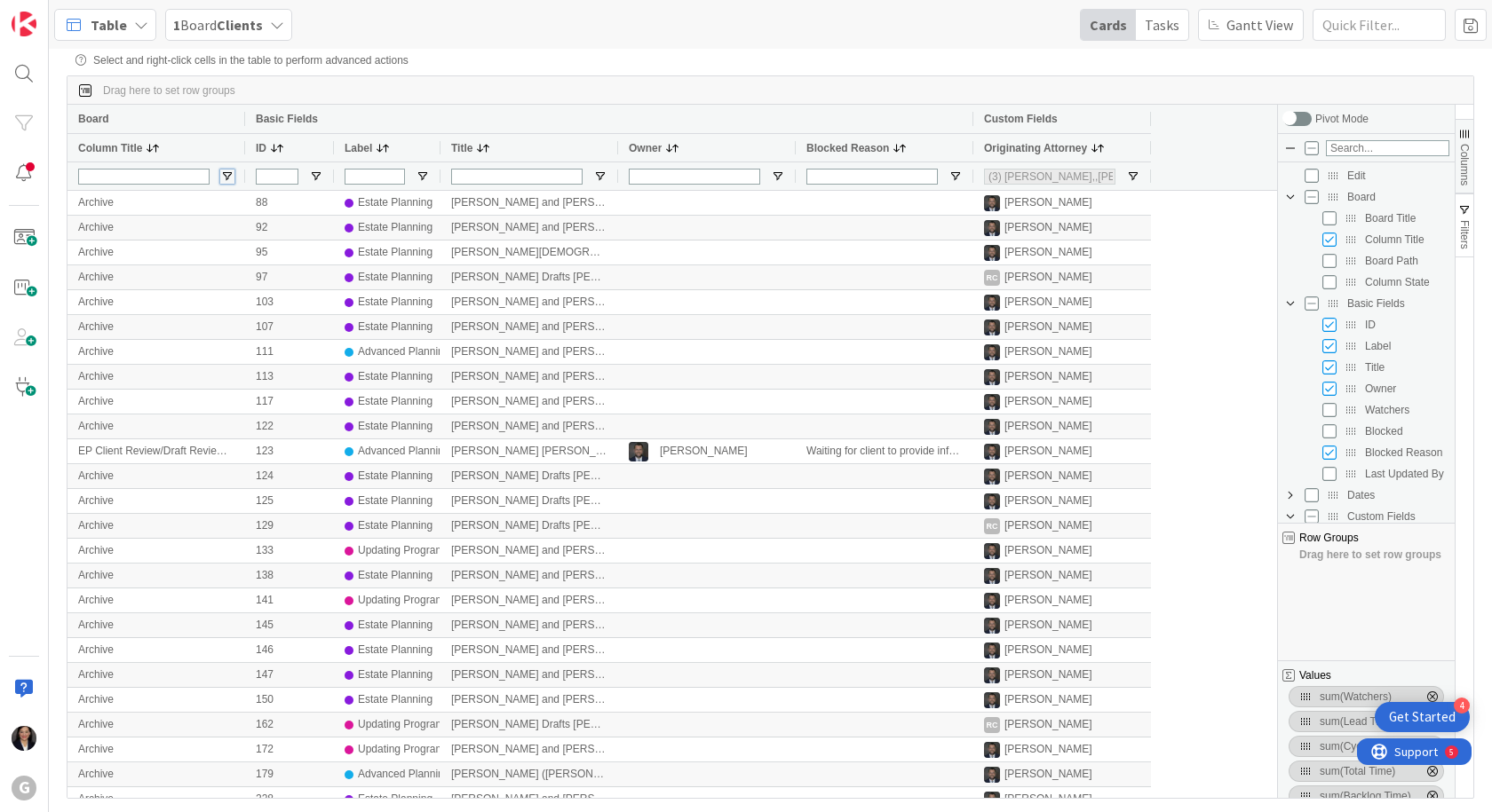
click at [225, 173] on span "Open Filter Menu" at bounding box center [228, 177] width 14 height 14
type input "bR"
type input "(1) Jonas Weatherbie"
type input "b"
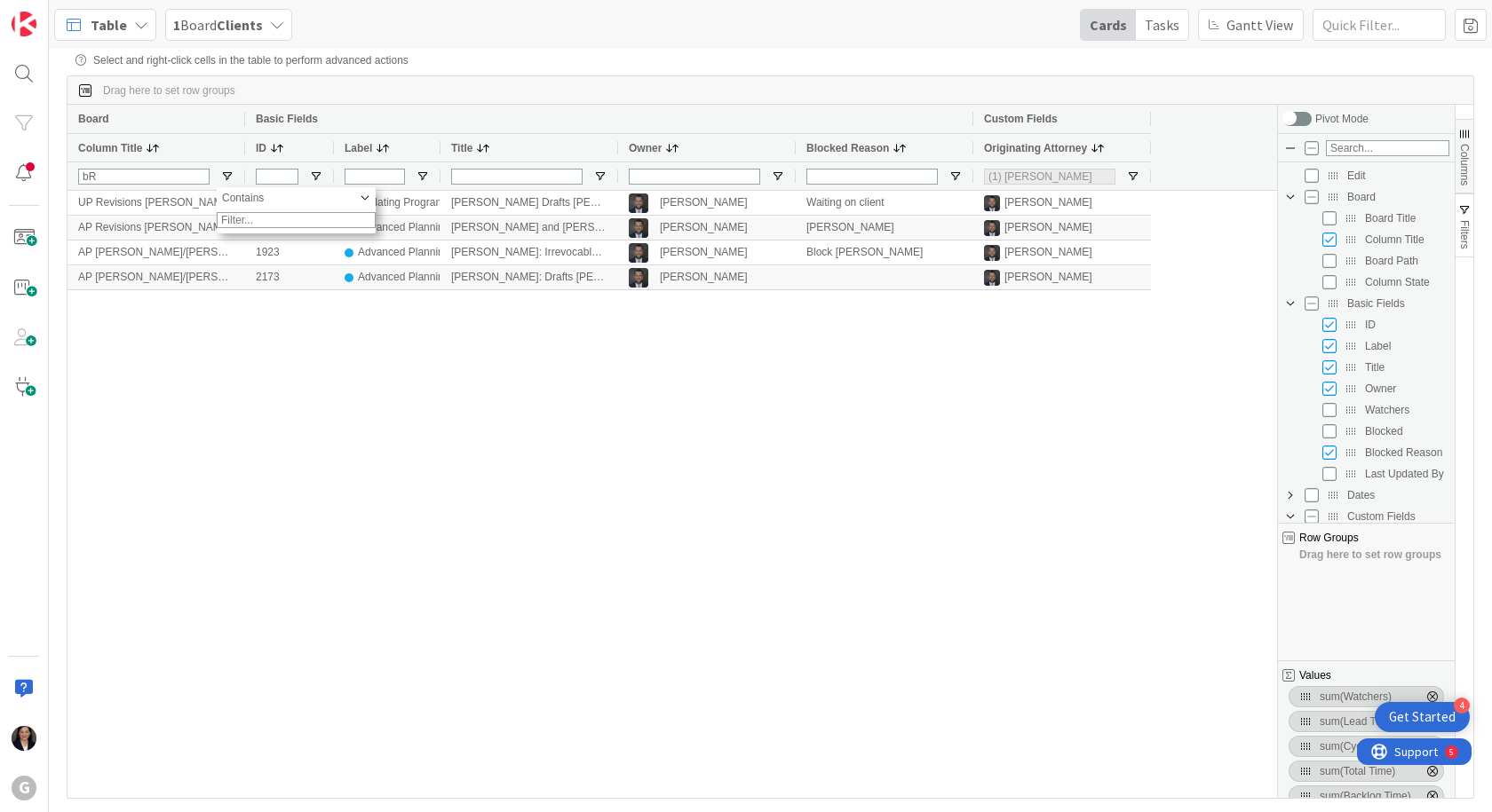
type input "B"
type input "(2) ,Jonas Weatherbie"
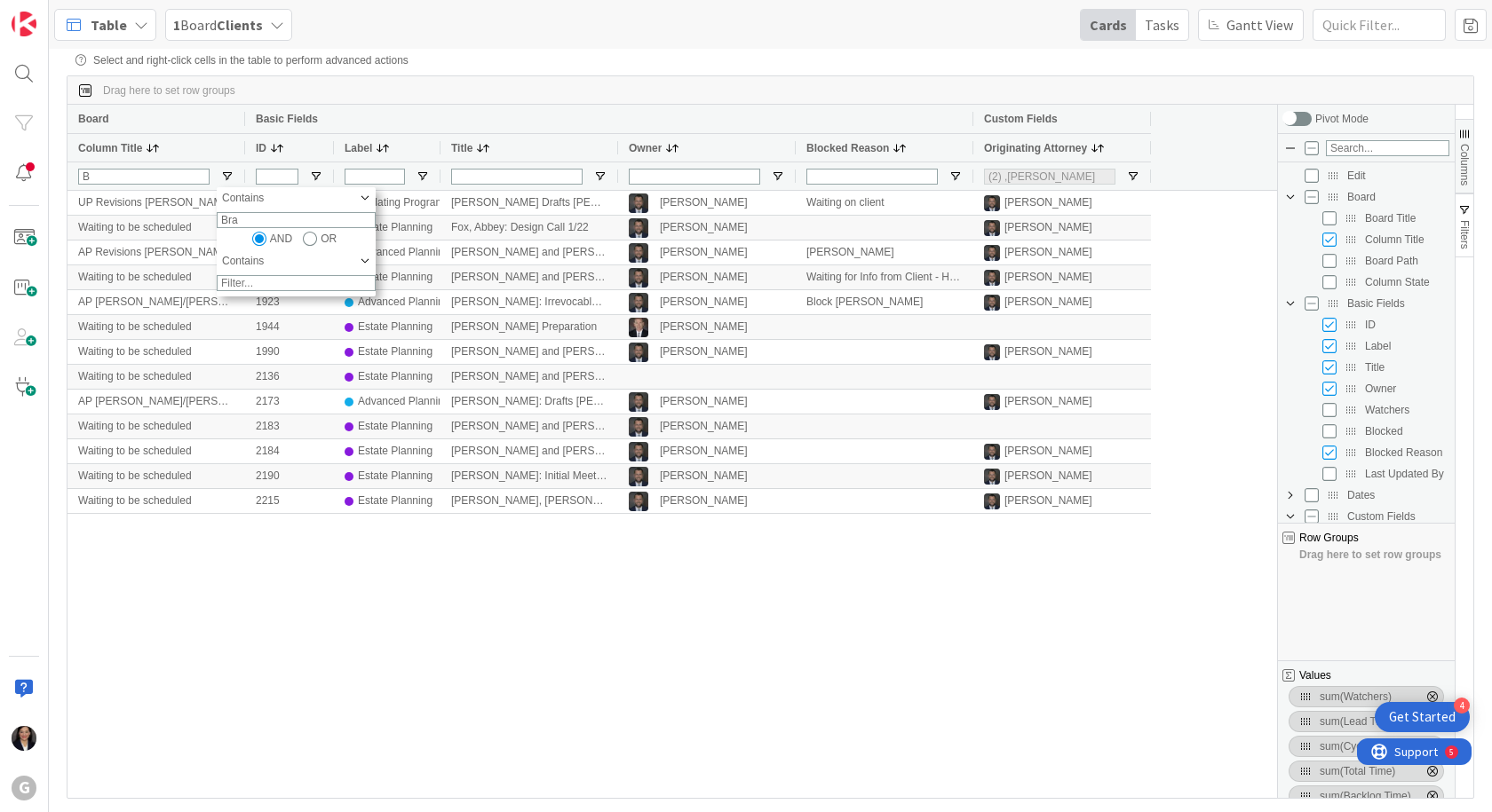
type input "Brad"
type input "(1) Jonas Weatherbie"
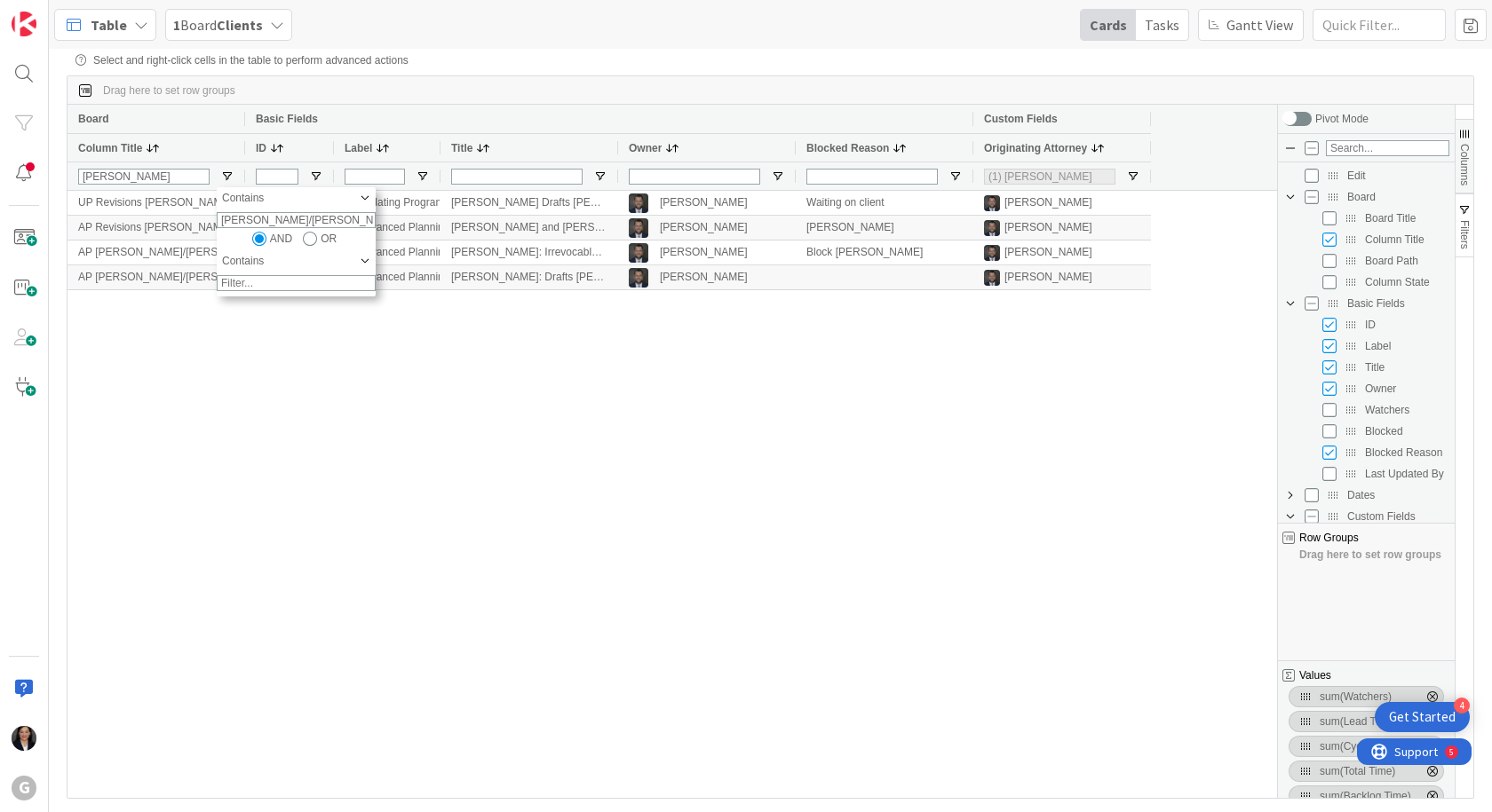
type input "Brad/Jonas"
click at [1469, 33] on span at bounding box center [1470, 25] width 32 height 32
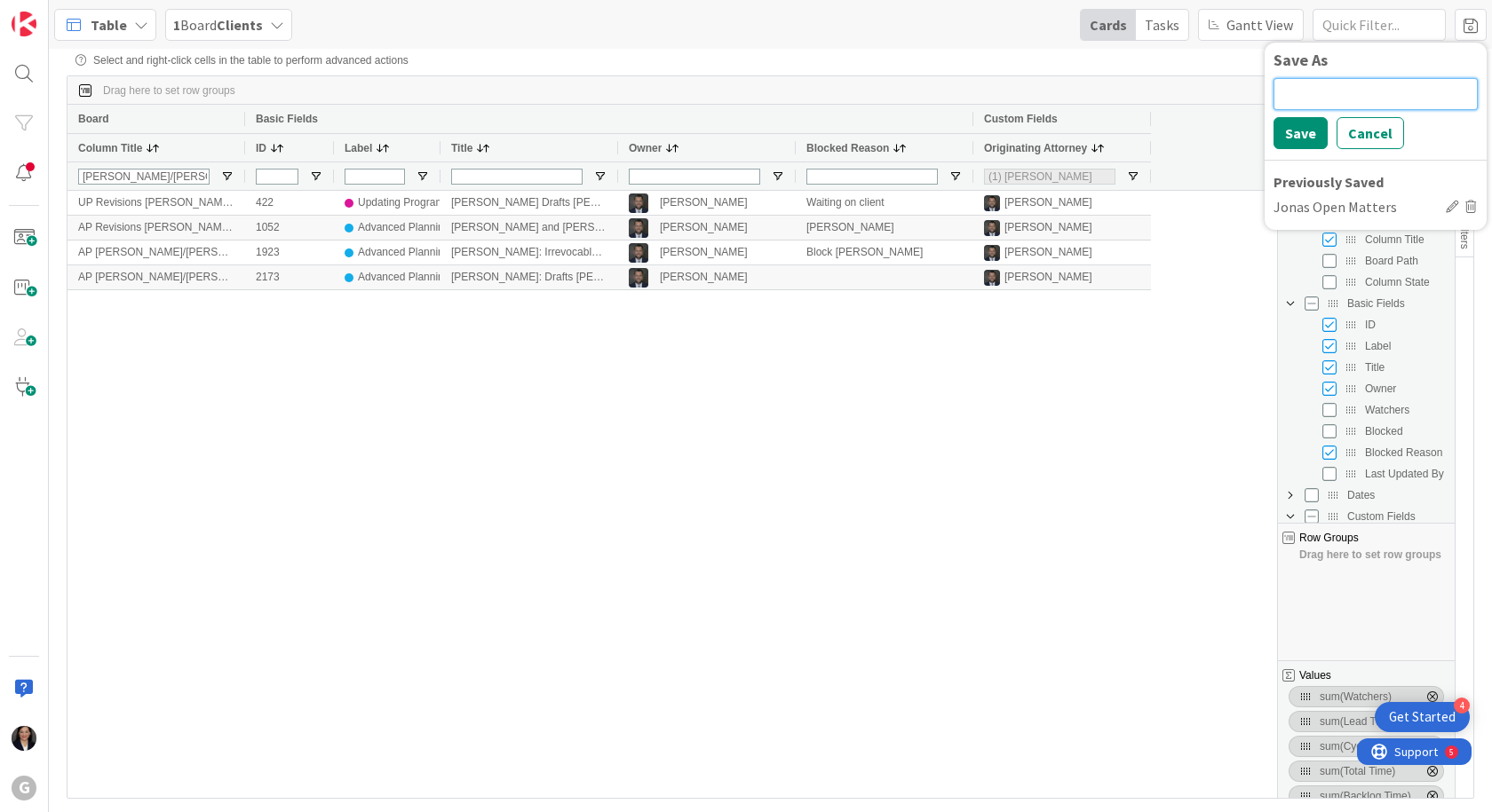
click at [1292, 93] on input at bounding box center [1375, 94] width 205 height 32
type input "Jonas's Matters in his swim lane"
click at [1286, 132] on button "Save" at bounding box center [1300, 133] width 54 height 32
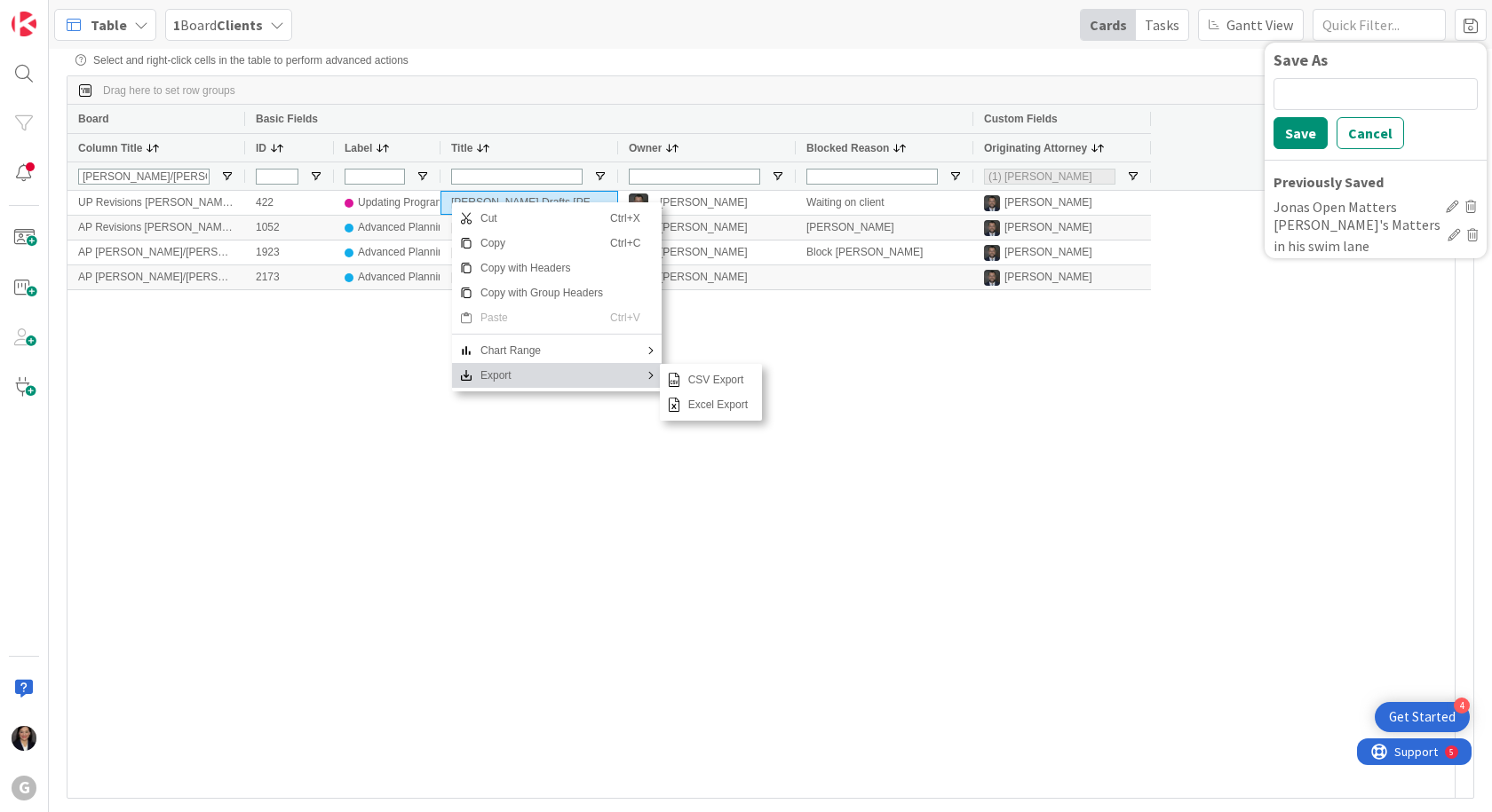
click at [729, 406] on span "Excel Export" at bounding box center [718, 404] width 74 height 25
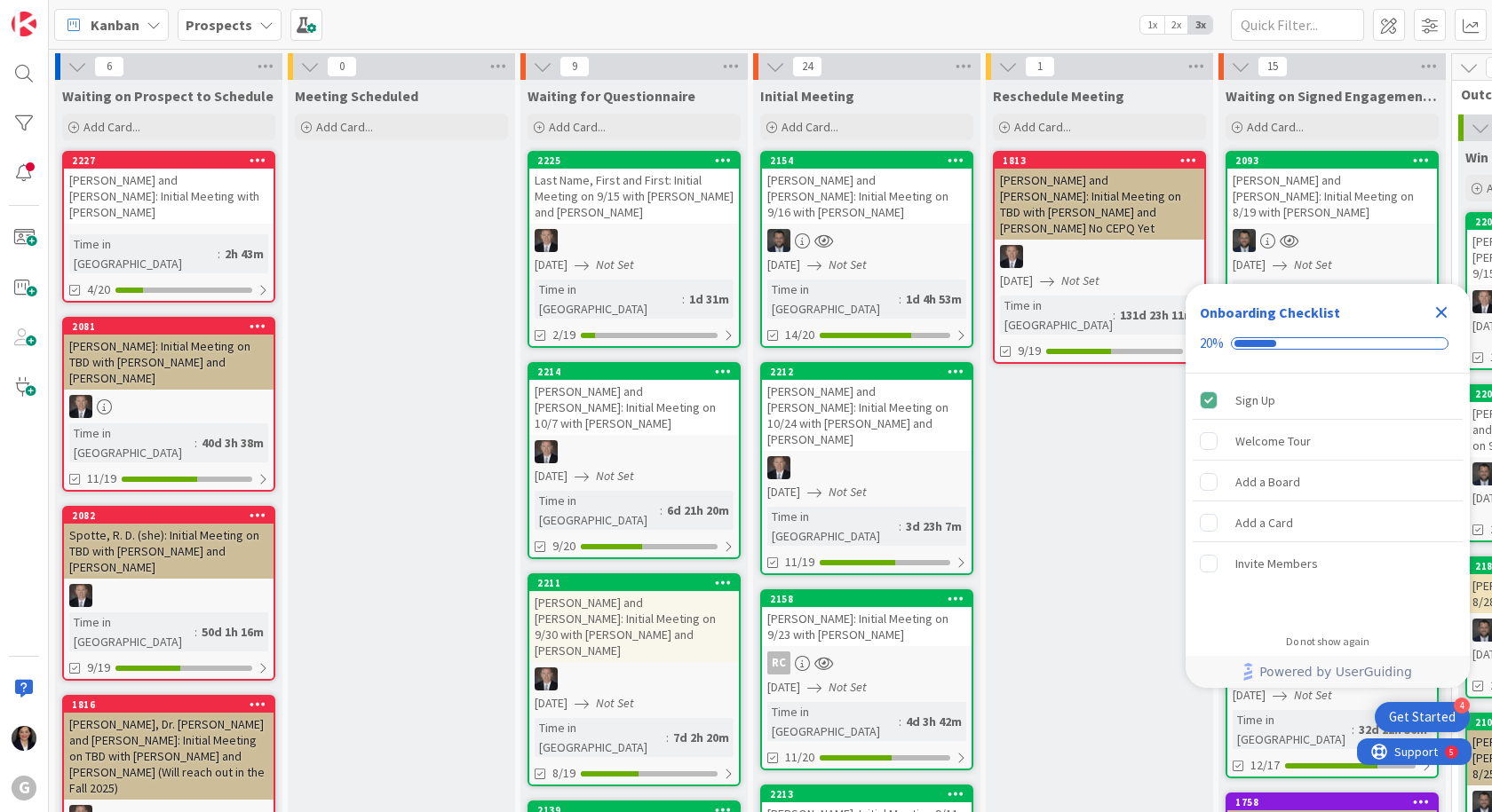
click at [1442, 317] on icon "Close Checklist" at bounding box center [1440, 312] width 21 height 21
